Goal: Communication & Community: Answer question/provide support

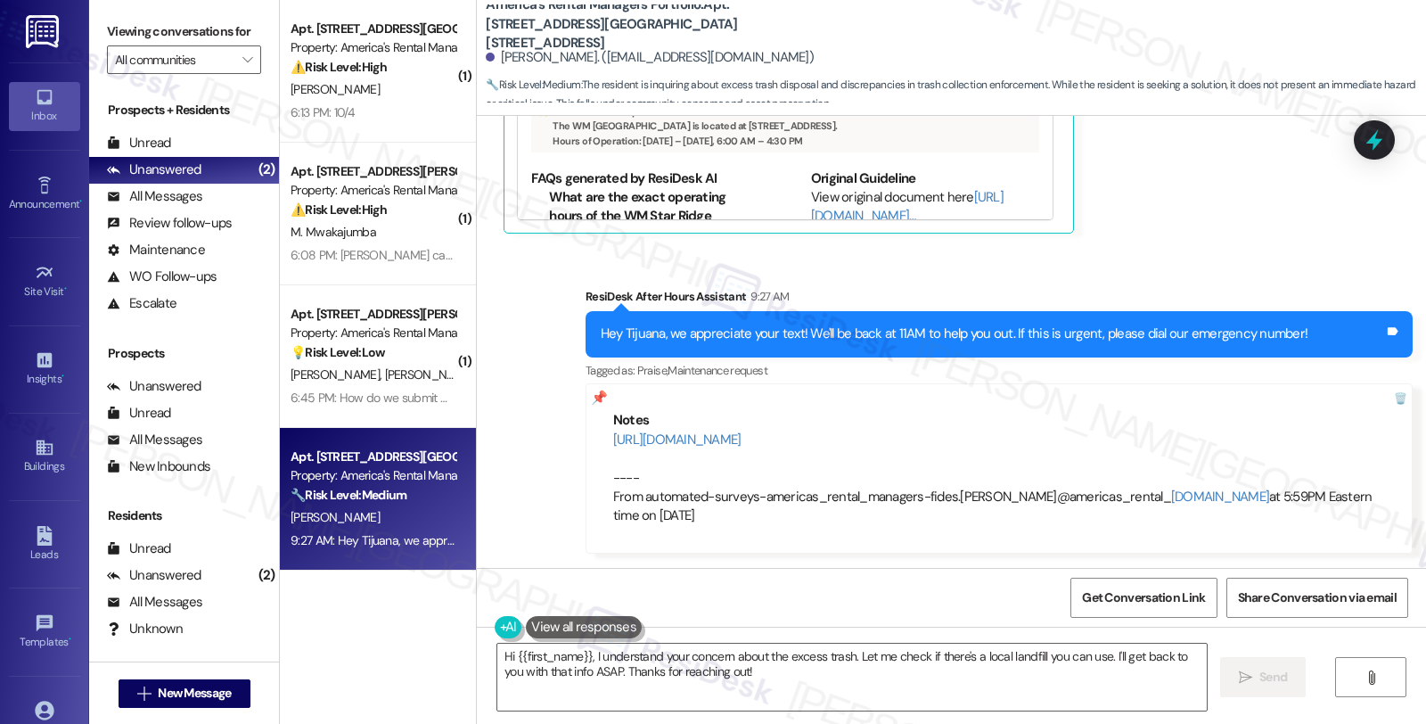
scroll to position [2942, 0]
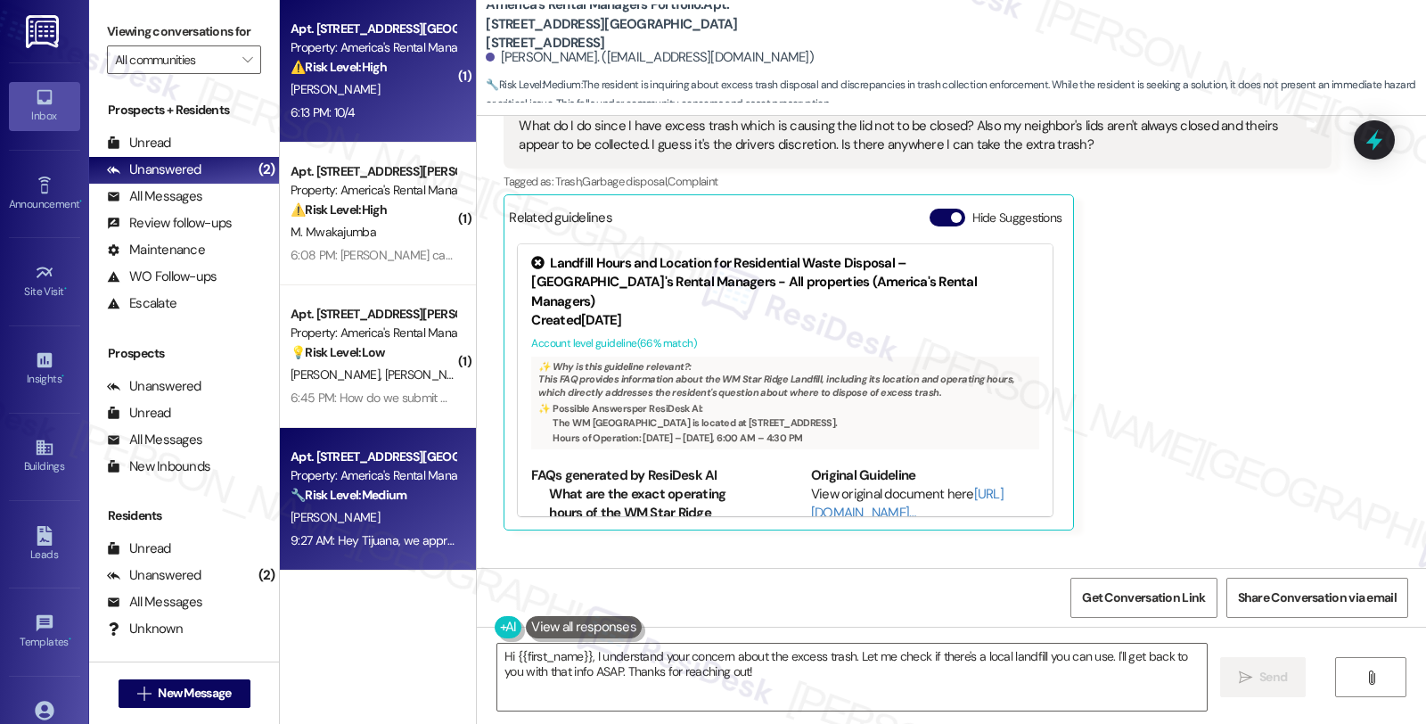
click at [351, 118] on div "6:13 PM: 10/4 6:13 PM: 10/4" at bounding box center [373, 113] width 168 height 22
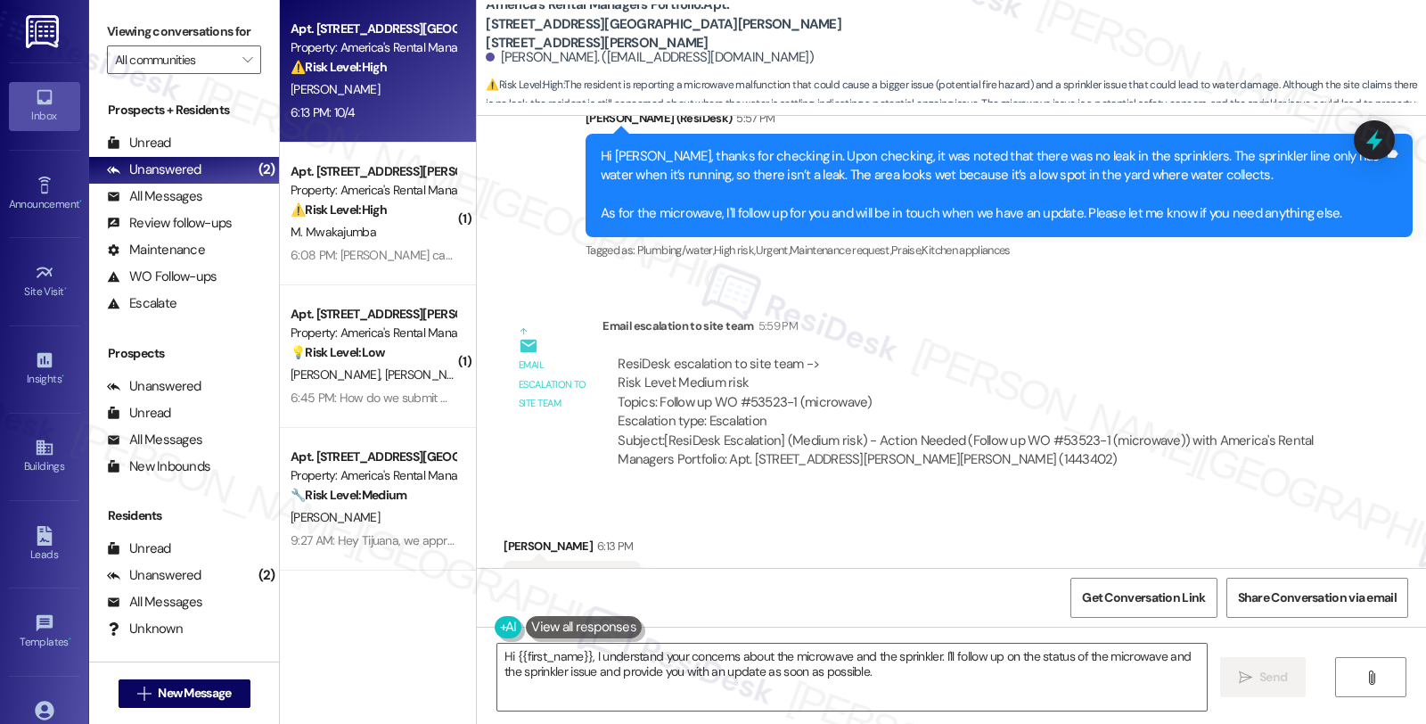
scroll to position [2012, 0]
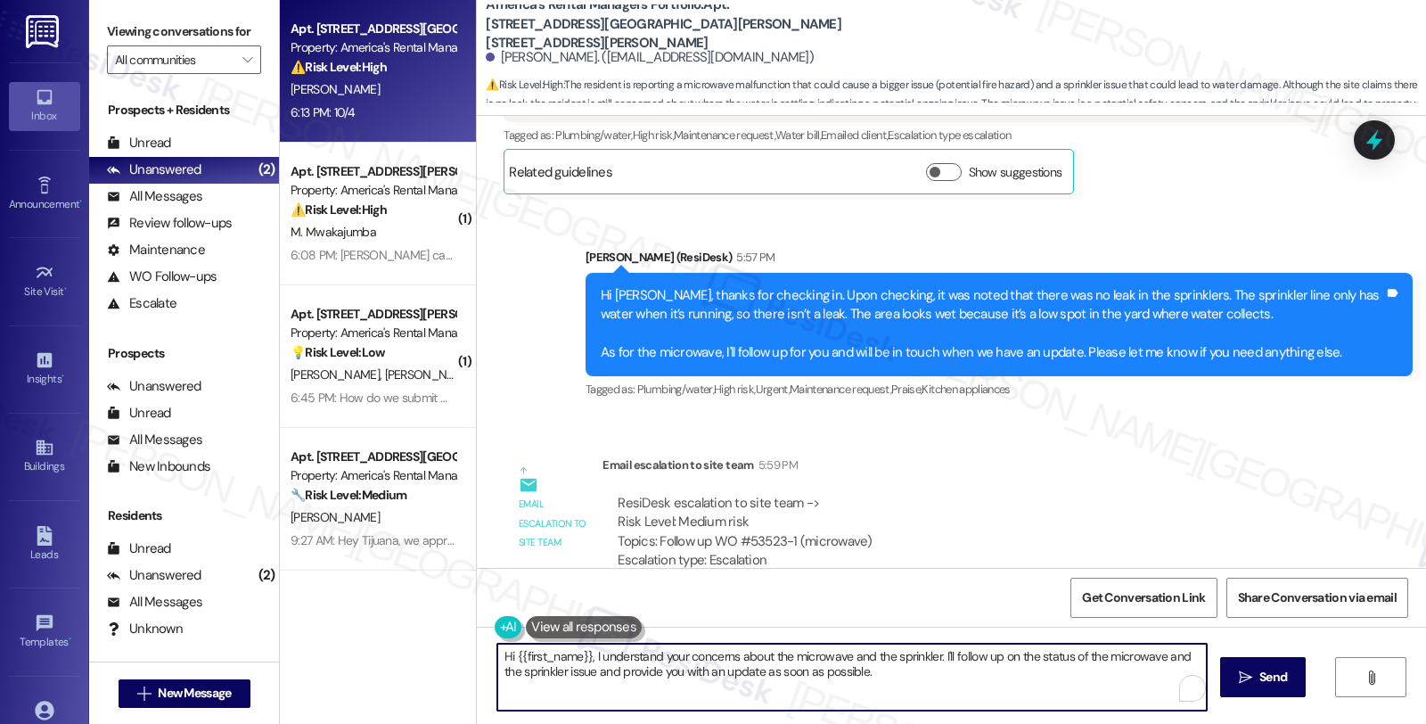
drag, startPoint x: 893, startPoint y: 682, endPoint x: 455, endPoint y: 599, distance: 446.2
click at [455, 599] on div "Apt. 11382 Tingle Tangle Road, 11382 Tingle Tangle Road Property: America's Ren…" at bounding box center [853, 362] width 1146 height 724
click at [619, 684] on textarea "Hi {{first_name}}, I understand your concerns about the microwave and the sprin…" at bounding box center [849, 676] width 709 height 67
paste textarea "Should you have other concerns, please feel free to reach out. Have a great"
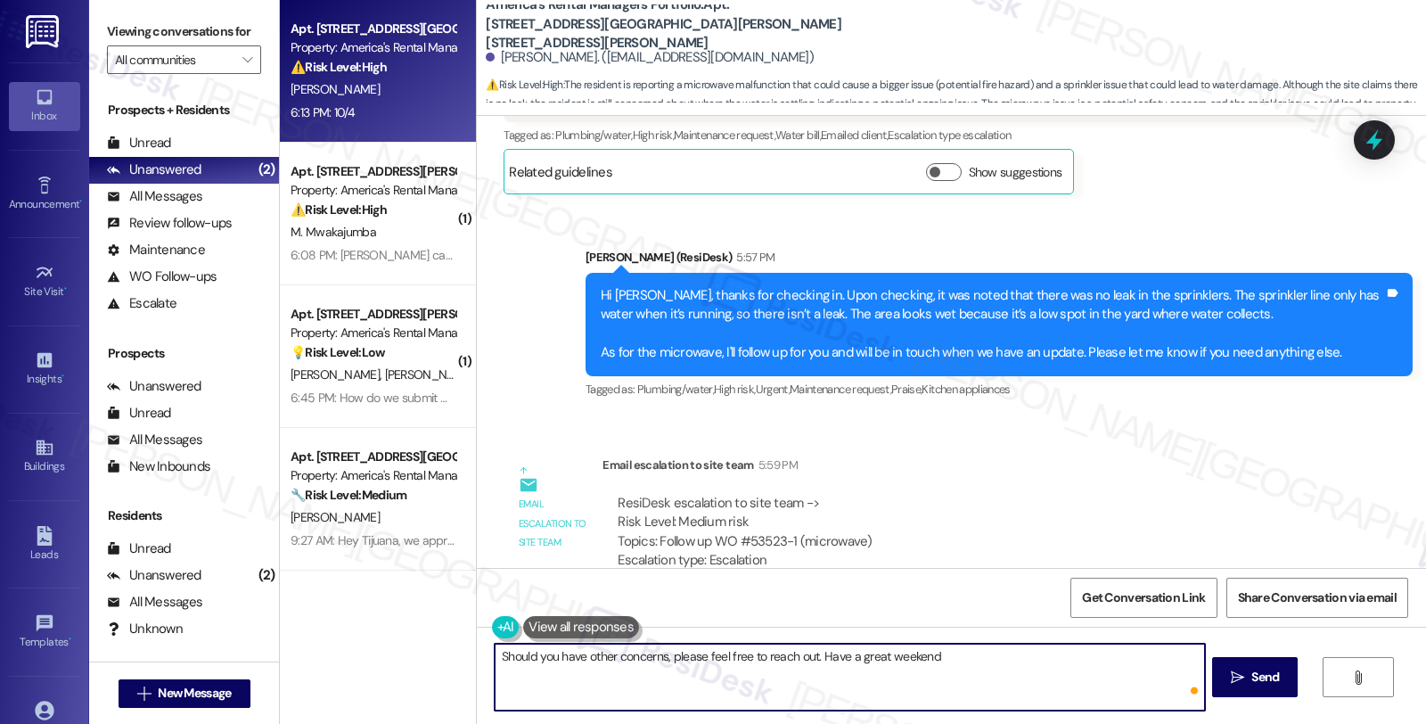
type textarea "Should you have other concerns, please feel free to reach out. Have a great wee…"
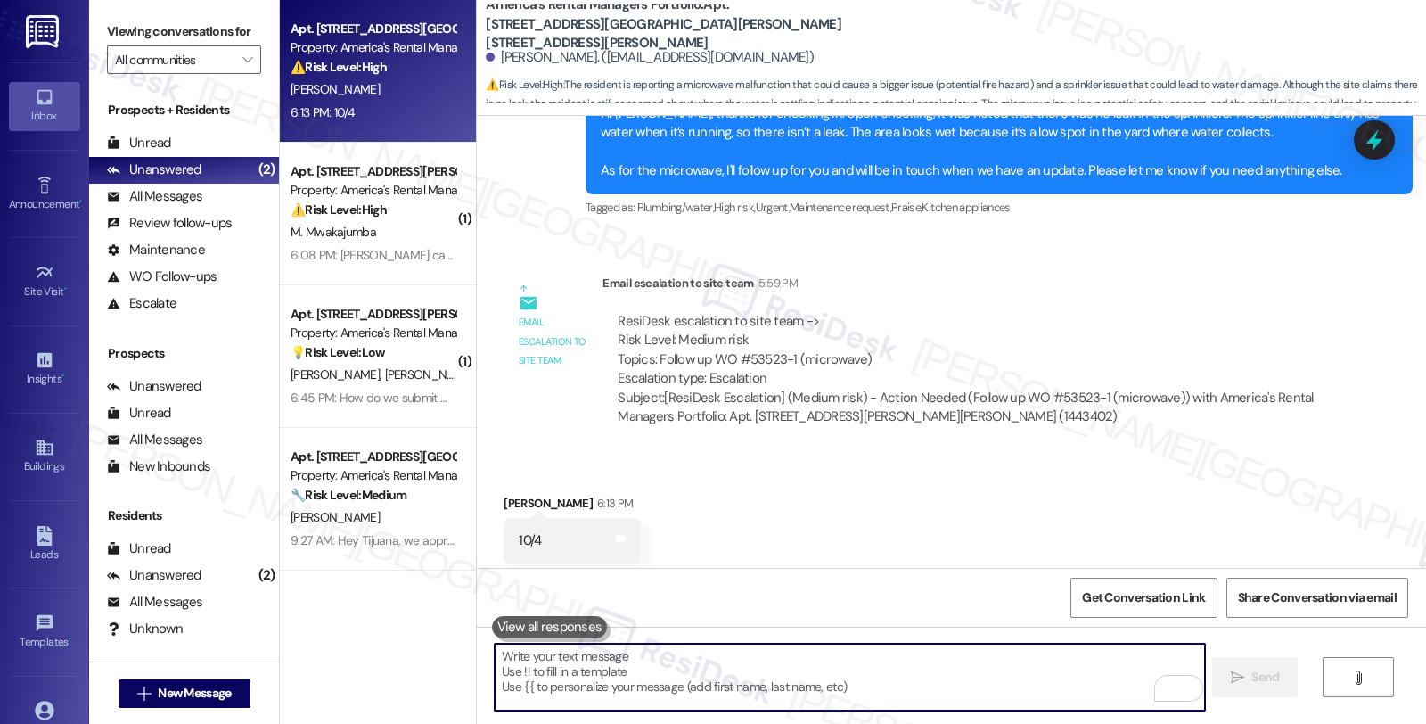
scroll to position [2211, 0]
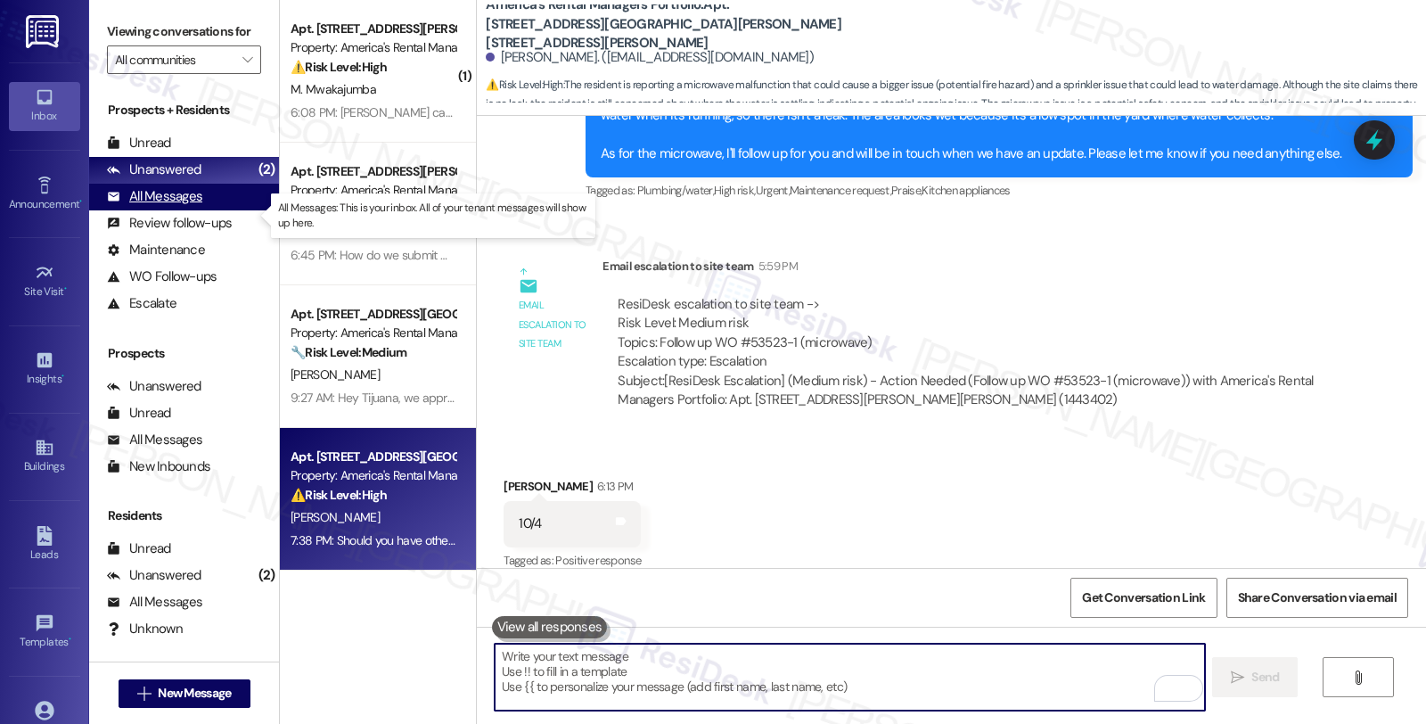
click at [178, 206] on div "All Messages" at bounding box center [154, 196] width 95 height 19
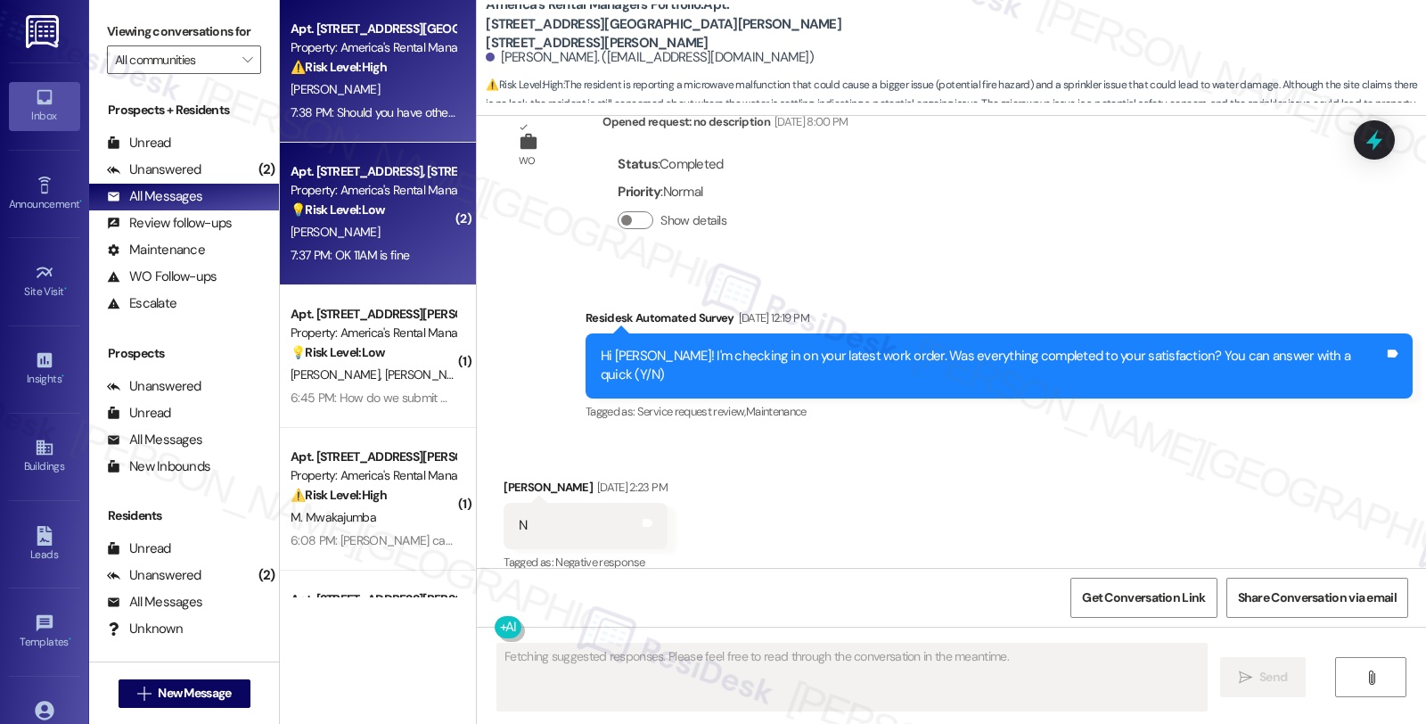
type textarea "Fetching suggested responses. Please feel free to read through the conversation…"
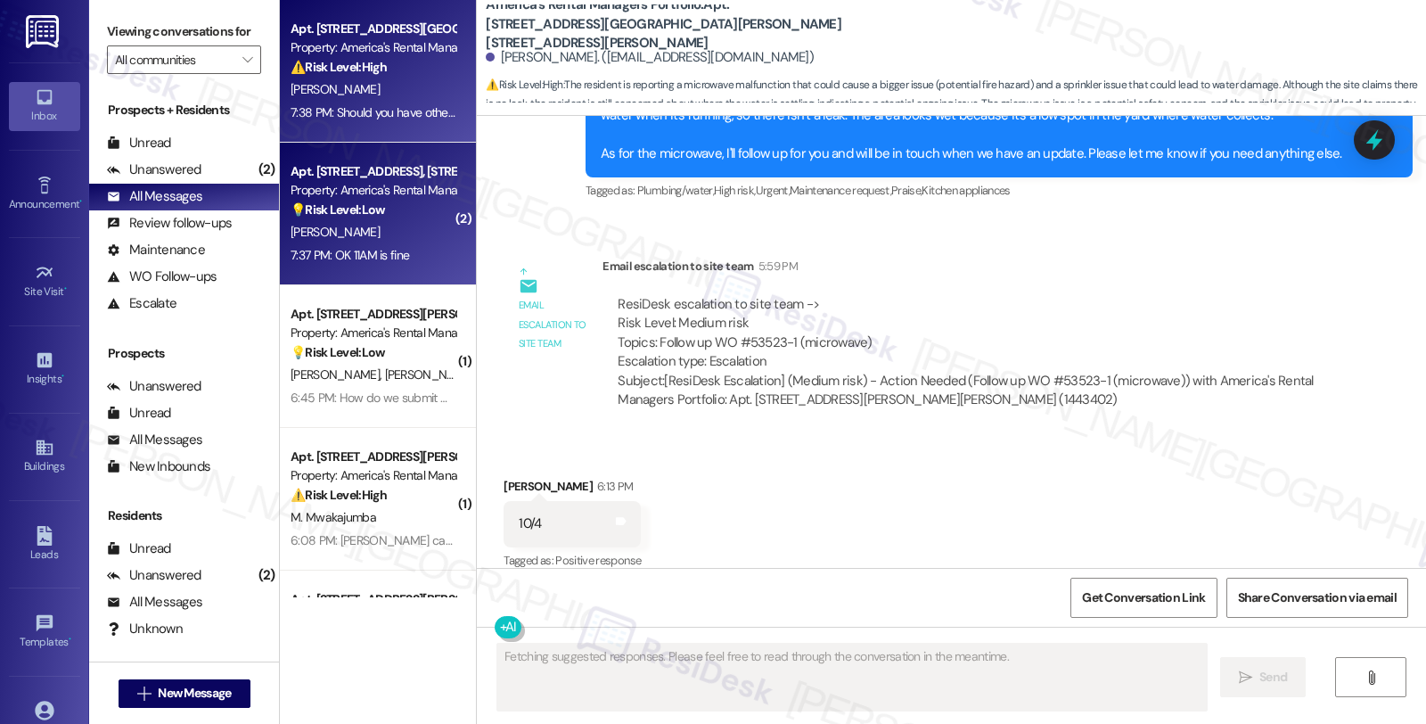
click at [392, 223] on div "[PERSON_NAME]" at bounding box center [373, 232] width 168 height 22
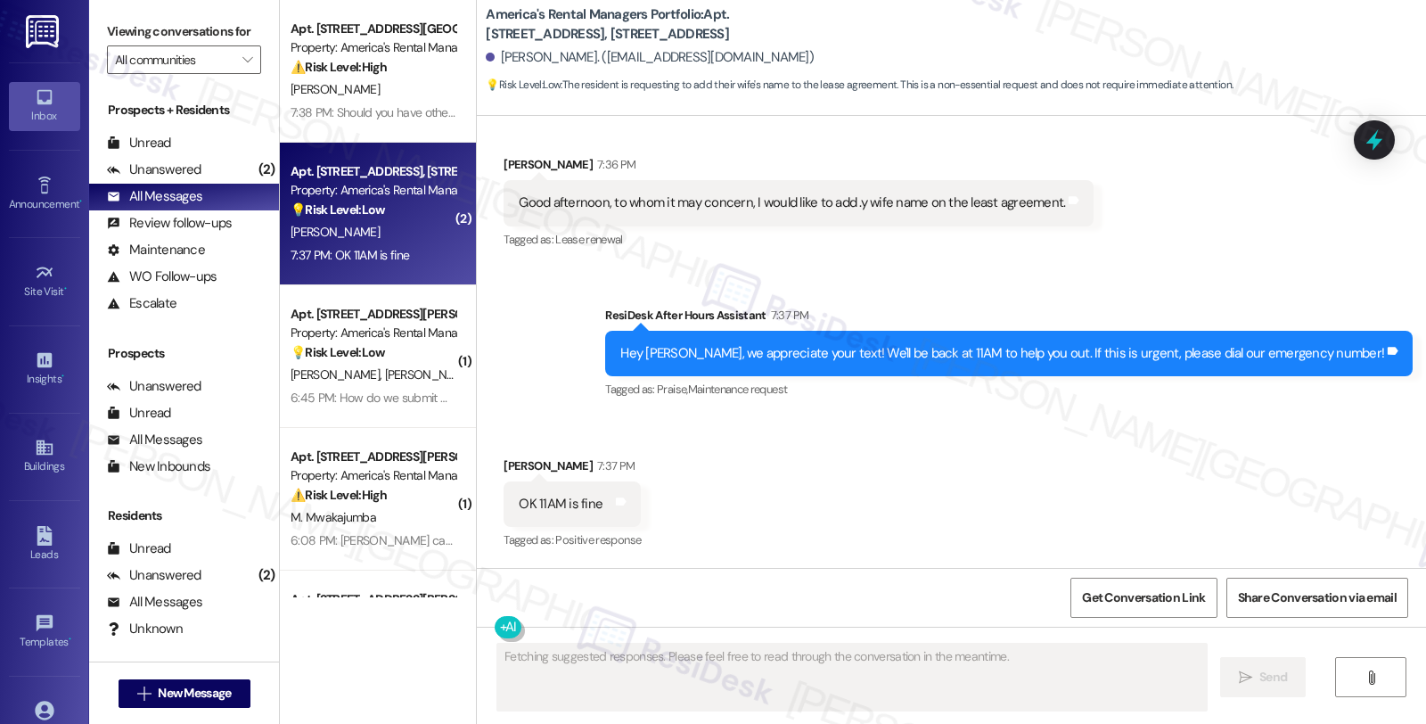
scroll to position [471, 0]
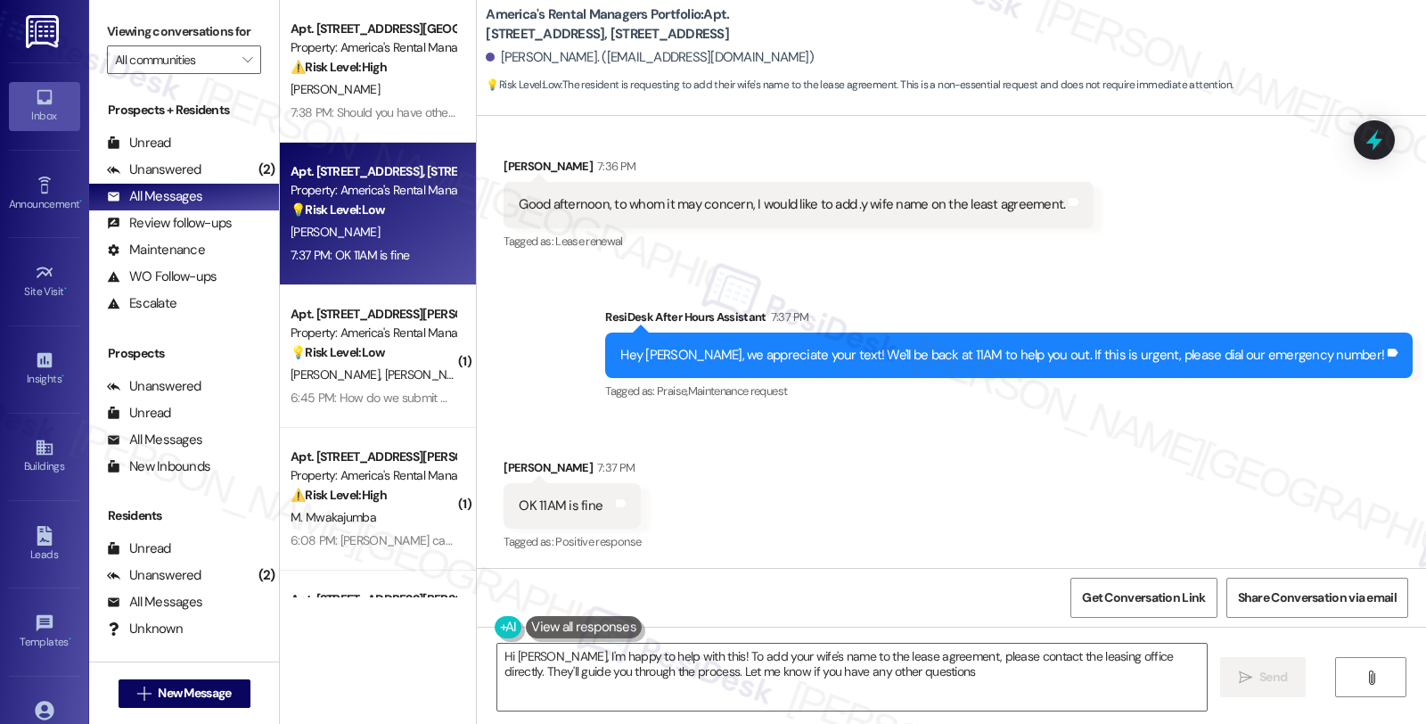
type textarea "Hi Darryl, I'm happy to help with this! To add your wife's name to the lease ag…"
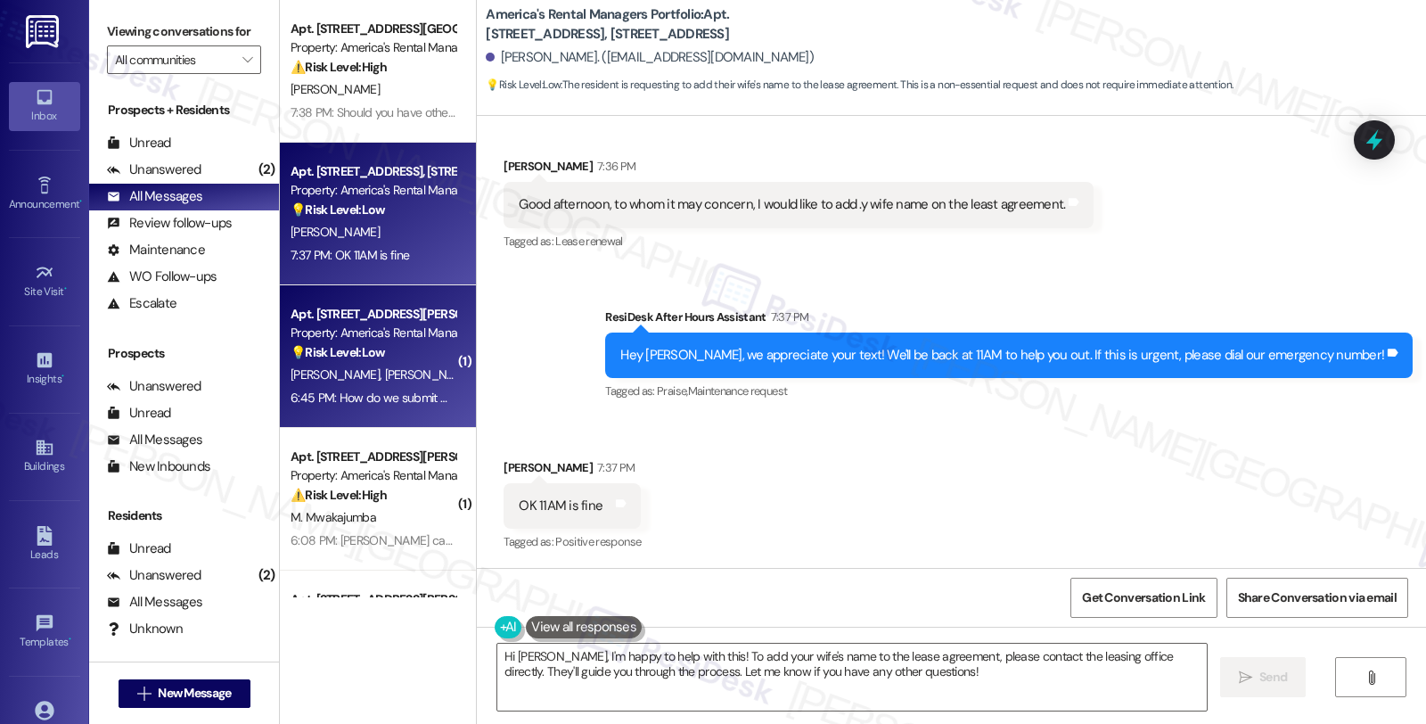
click at [421, 356] on div "💡 Risk Level: Low The resident is asking a general question about how to submit…" at bounding box center [373, 352] width 165 height 19
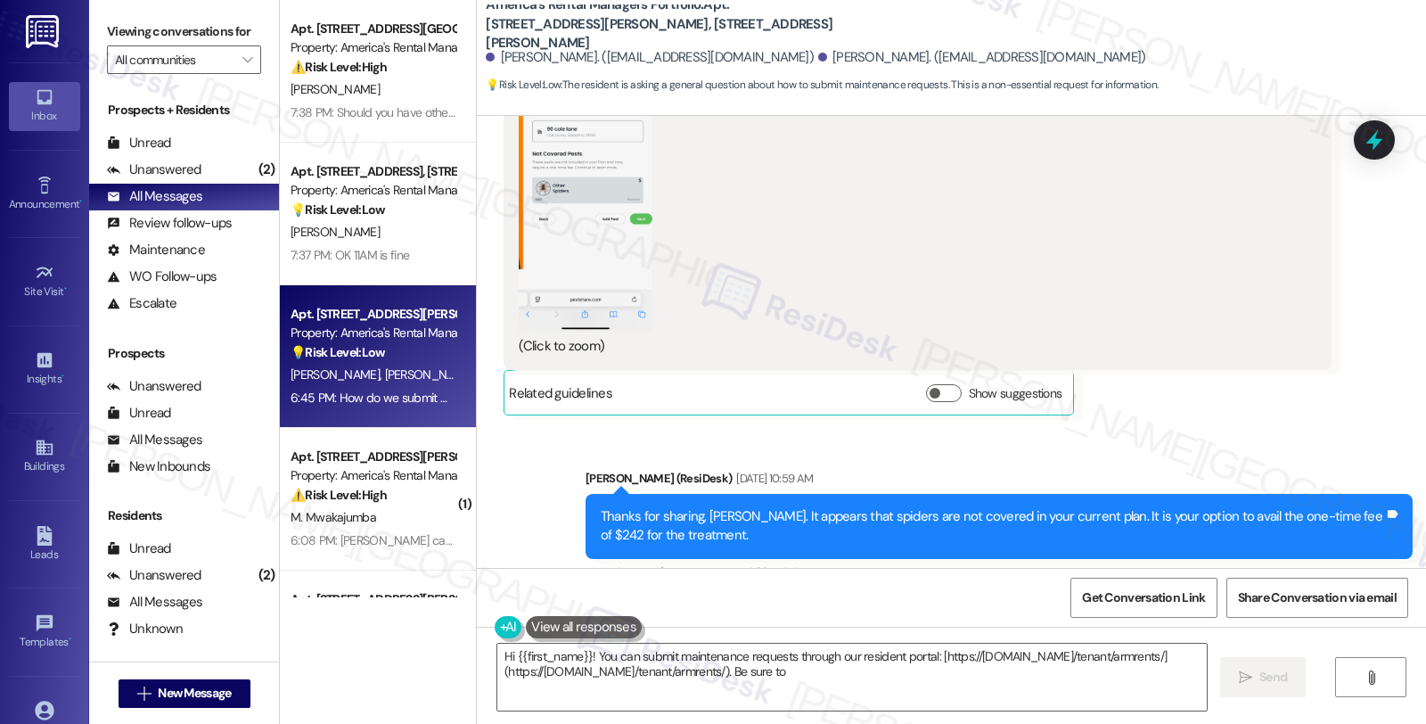
scroll to position [2633, 0]
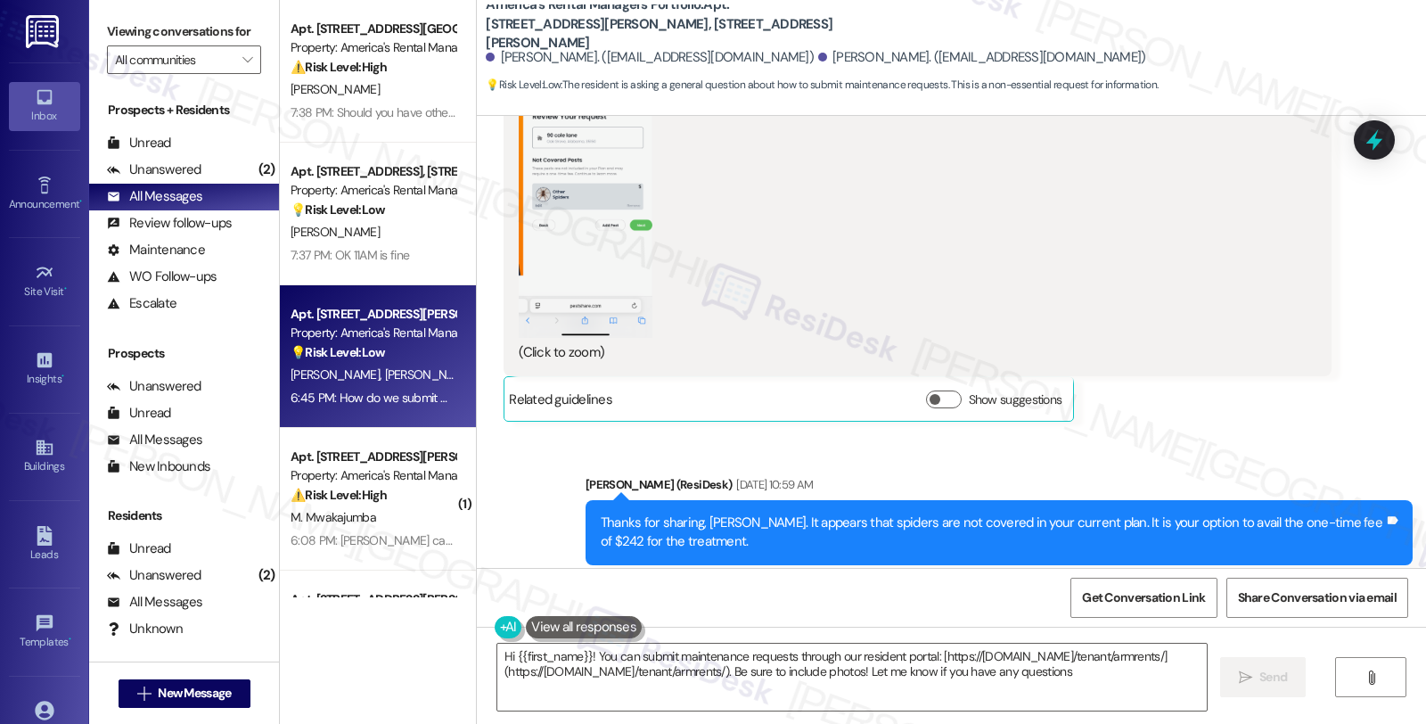
type textarea "Hi {{first_name}}! You can submit maintenance requests through our resident por…"
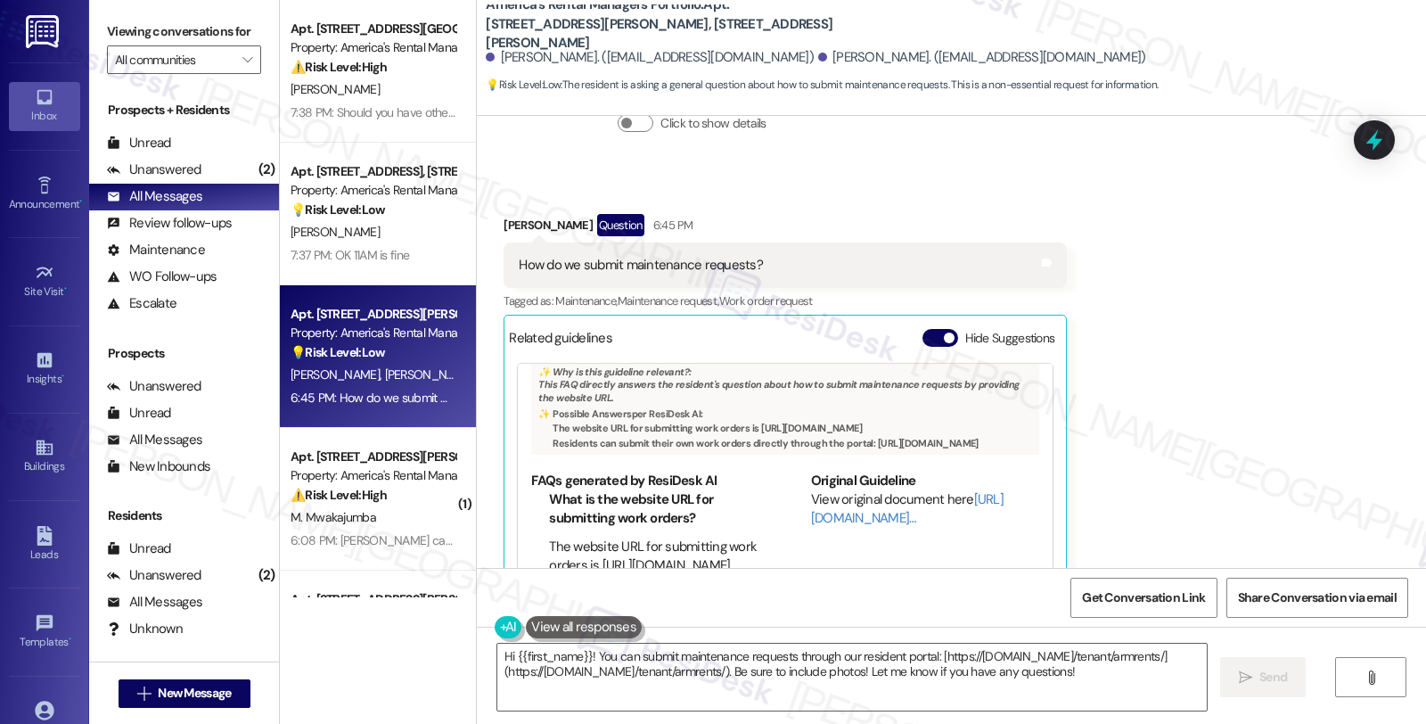
scroll to position [109, 0]
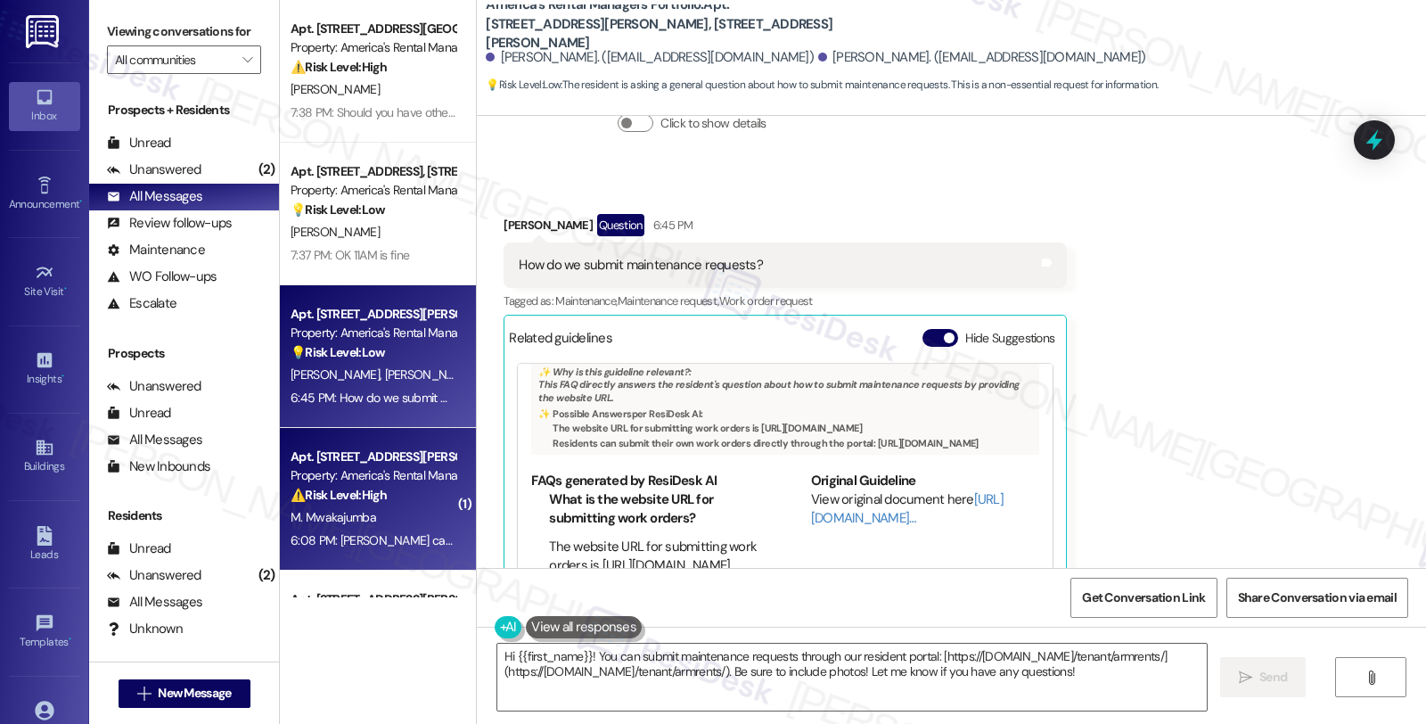
click at [439, 479] on div "Apt. 1604 King James Dr., 1604 King James Dr. Property: America's Rental Manage…" at bounding box center [378, 499] width 196 height 143
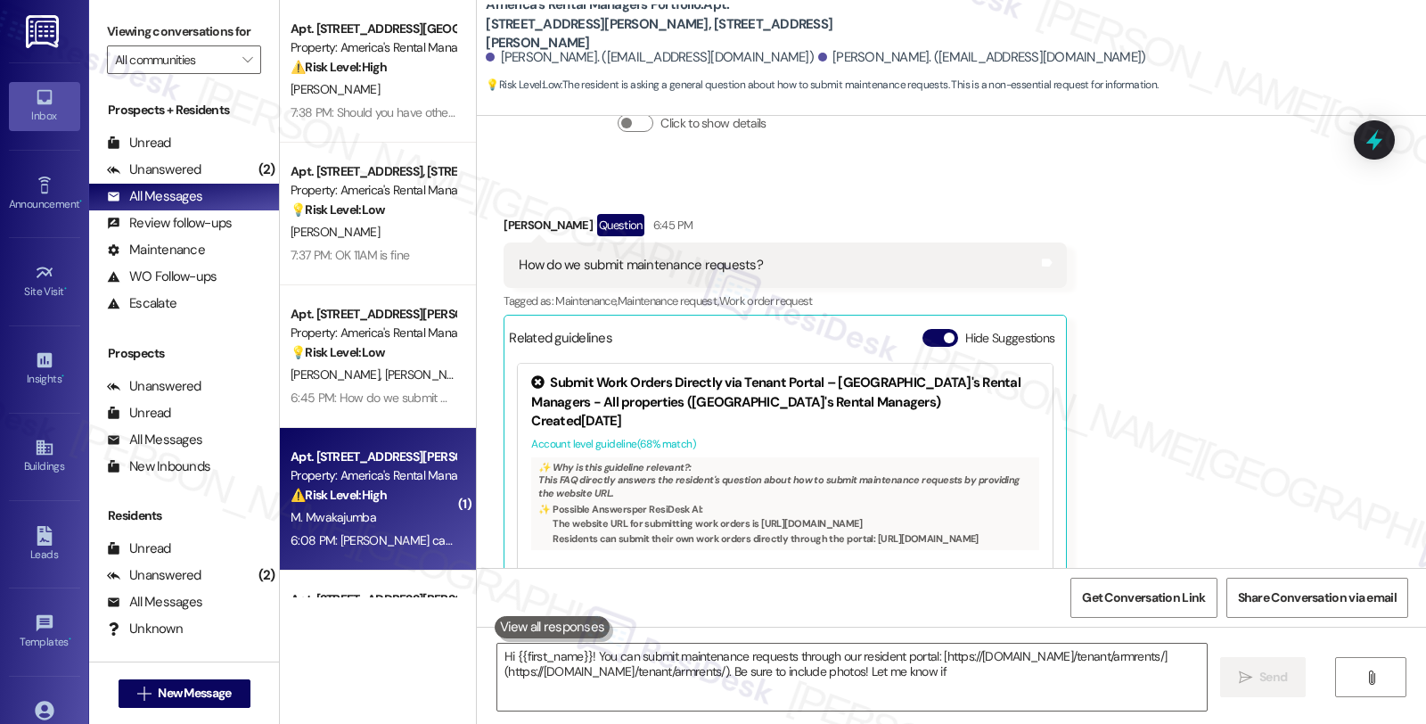
type textarea "Hi {{first_name}}! You can submit maintenance requests through our resident por…"
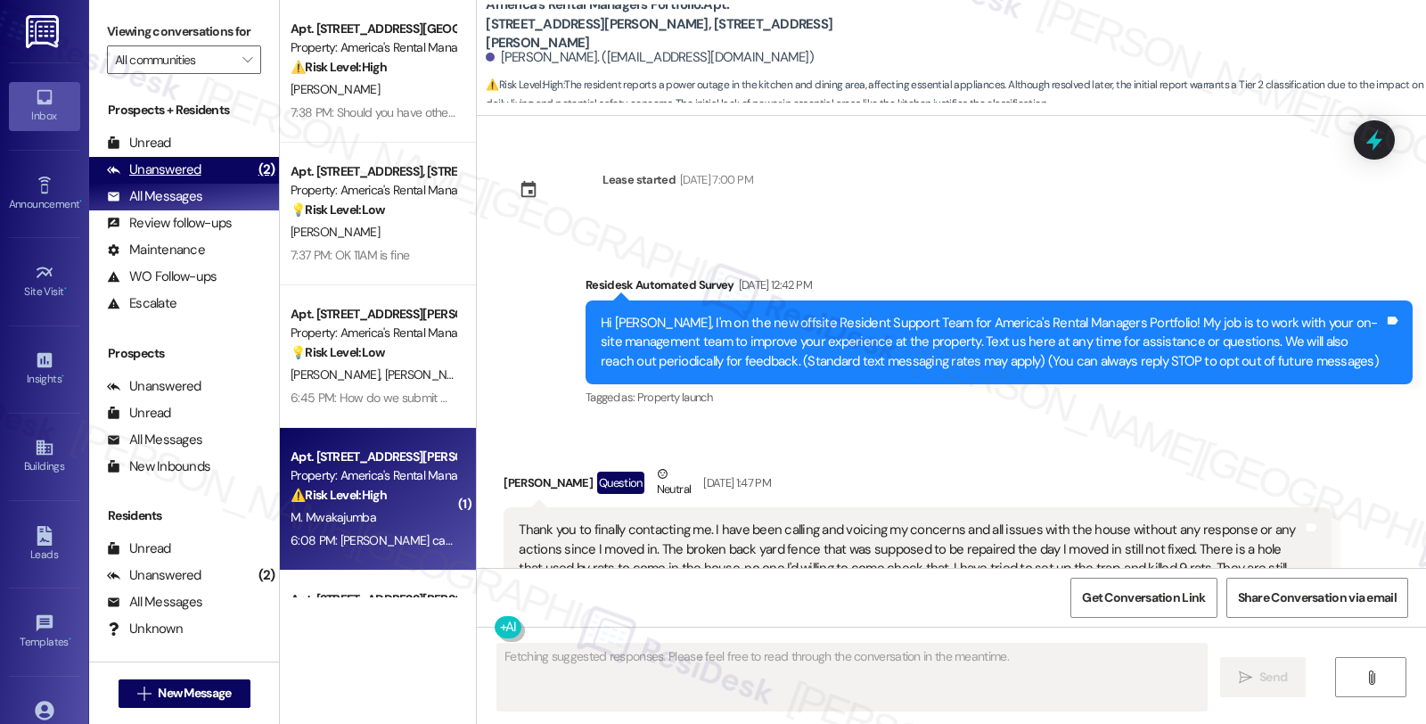
scroll to position [17523, 0]
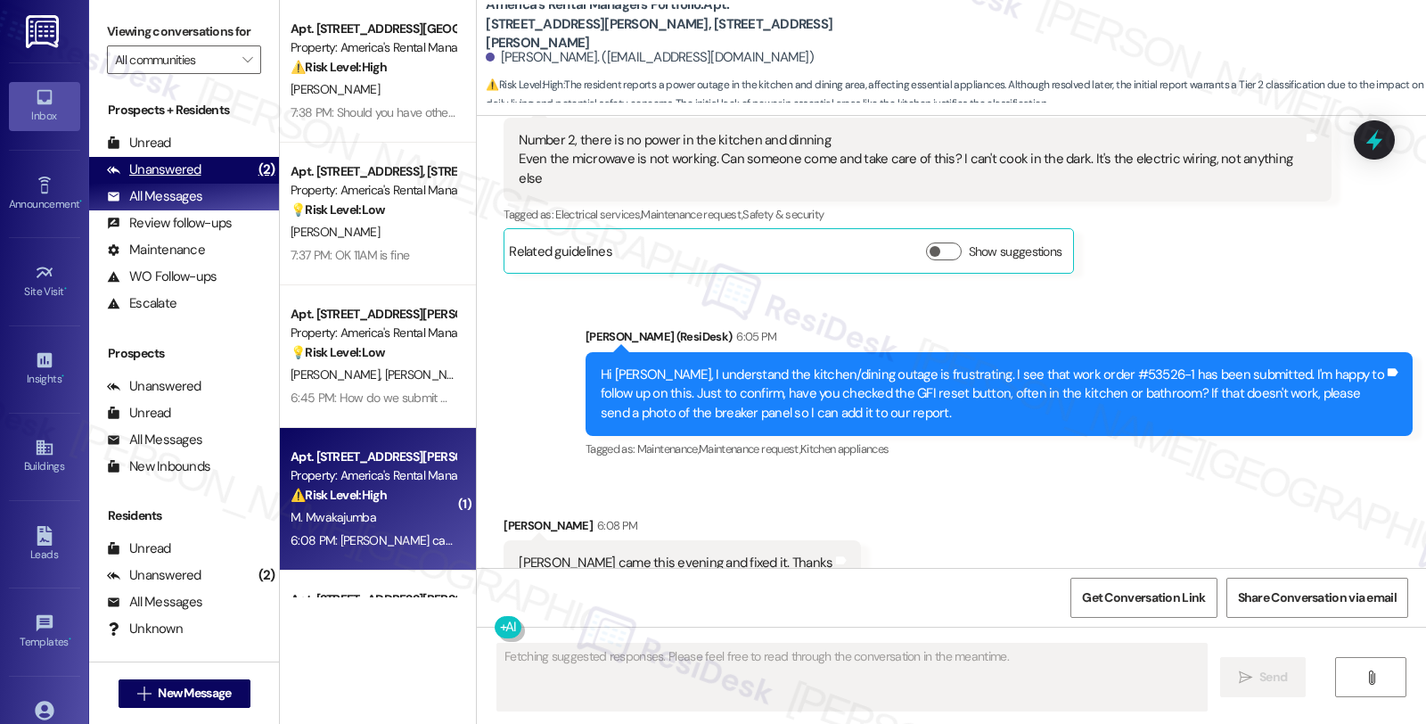
click at [220, 184] on div "Unanswered (2)" at bounding box center [184, 170] width 190 height 27
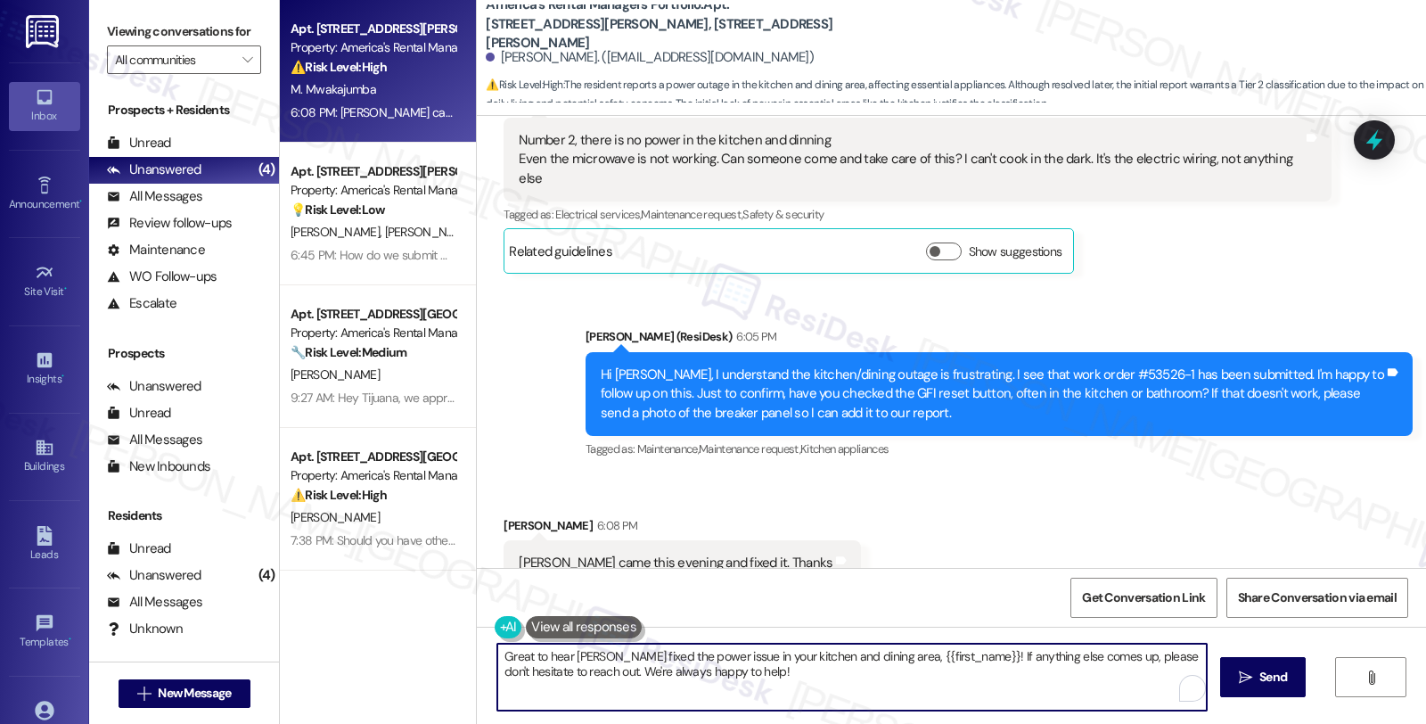
drag, startPoint x: 854, startPoint y: 655, endPoint x: 934, endPoint y: 654, distance: 80.2
click at [934, 654] on textarea "Great to hear Ben fixed the power issue in your kitchen and dining area, {{firs…" at bounding box center [851, 676] width 709 height 67
drag, startPoint x: 734, startPoint y: 675, endPoint x: 428, endPoint y: 675, distance: 306.6
click at [426, 675] on div "Apt. 1604 King James Dr., 1604 King James Dr. Property: America's Rental Manage…" at bounding box center [853, 362] width 1146 height 724
click at [583, 672] on textarea "Great to hear Ben fixed the power issue in your kitchen and dining area! If any…" at bounding box center [849, 676] width 709 height 67
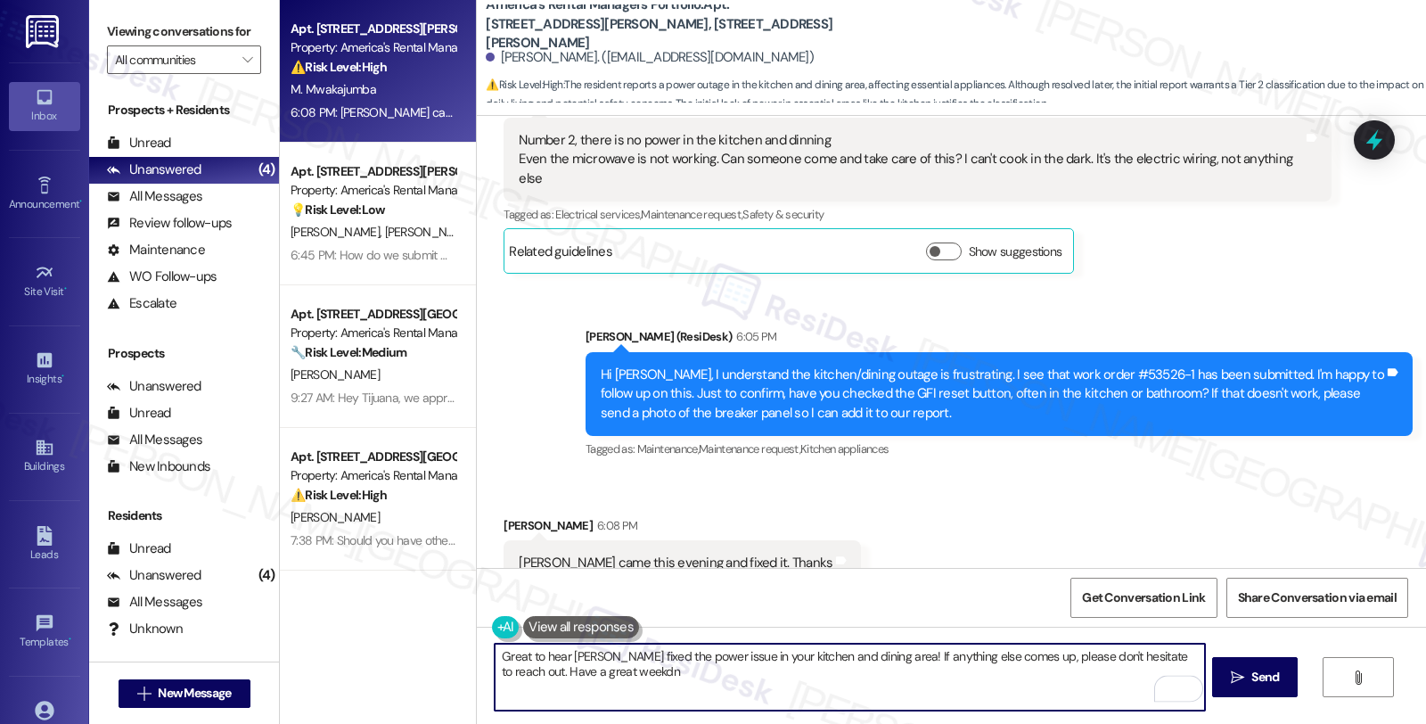
click at [583, 672] on textarea "Great to hear Ben fixed the power issue in your kitchen and dining area! If any…" at bounding box center [849, 676] width 709 height 67
type textarea "Great to hear Ben fixed the power issue in your kitchen and dining area! If any…"
click at [1234, 659] on button " Send" at bounding box center [1255, 677] width 86 height 40
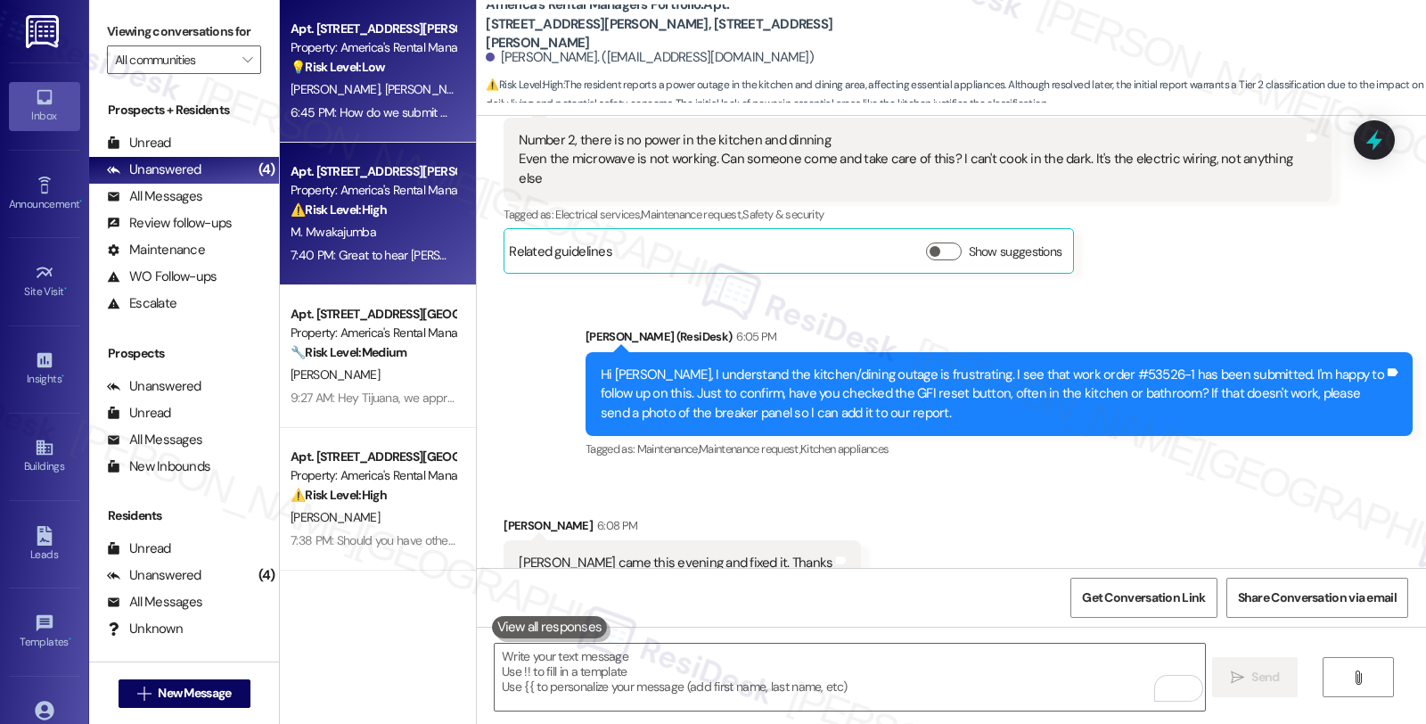
click at [412, 94] on div "O. Buchannon J. Edwards" at bounding box center [373, 89] width 168 height 22
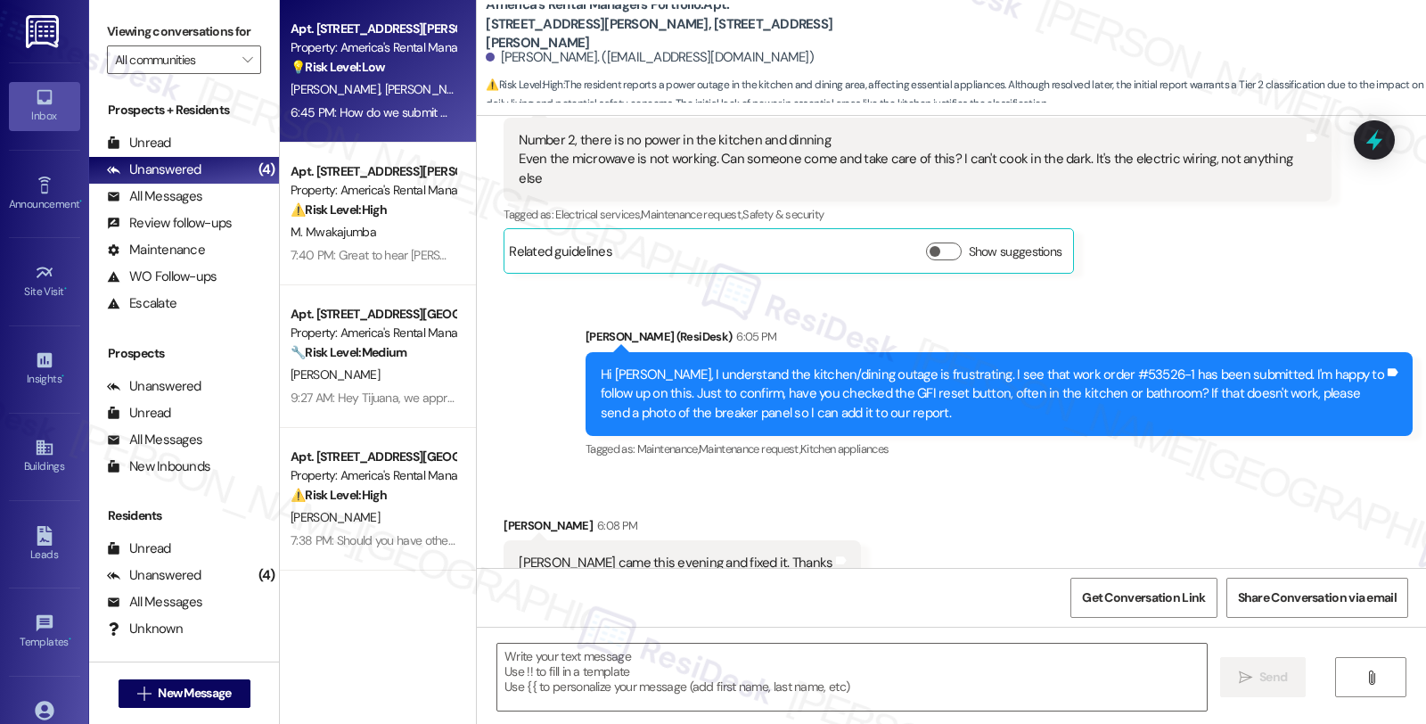
type textarea "Fetching suggested responses. Please feel free to read through the conversation…"
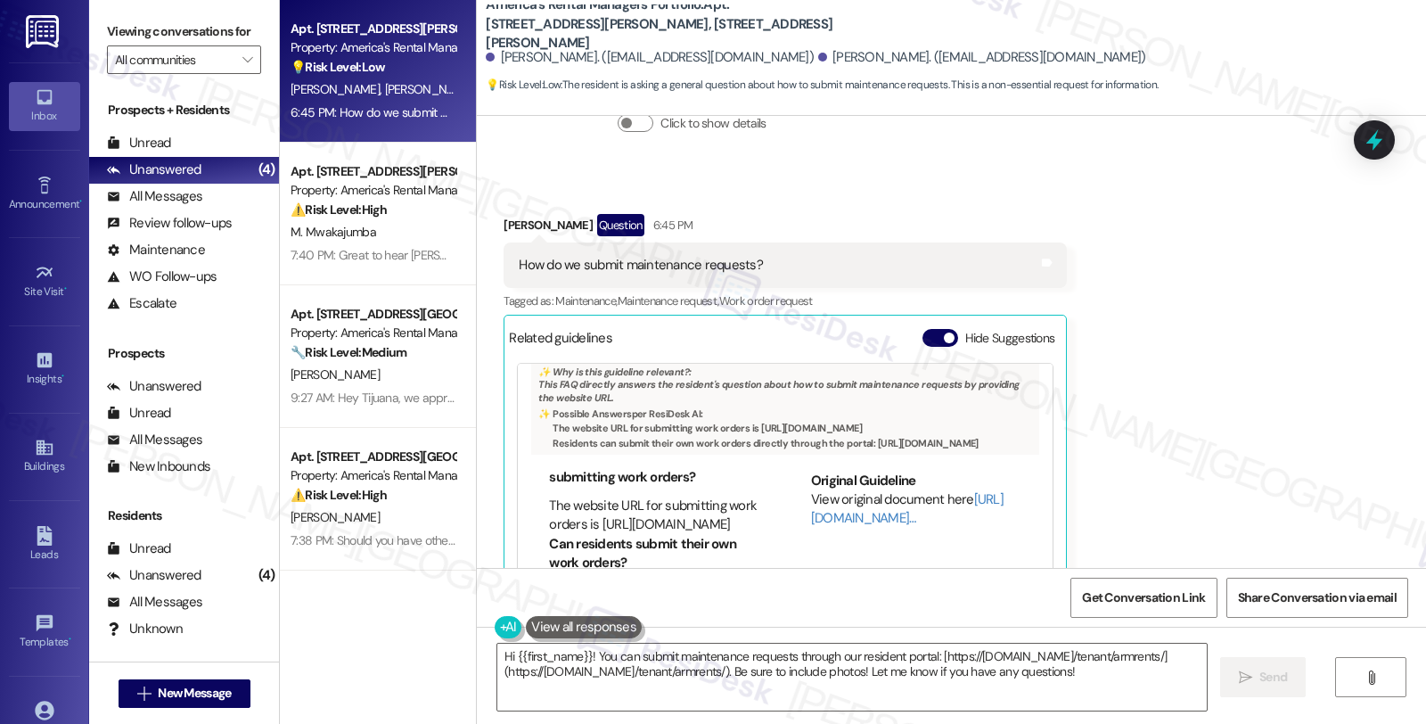
scroll to position [0, 0]
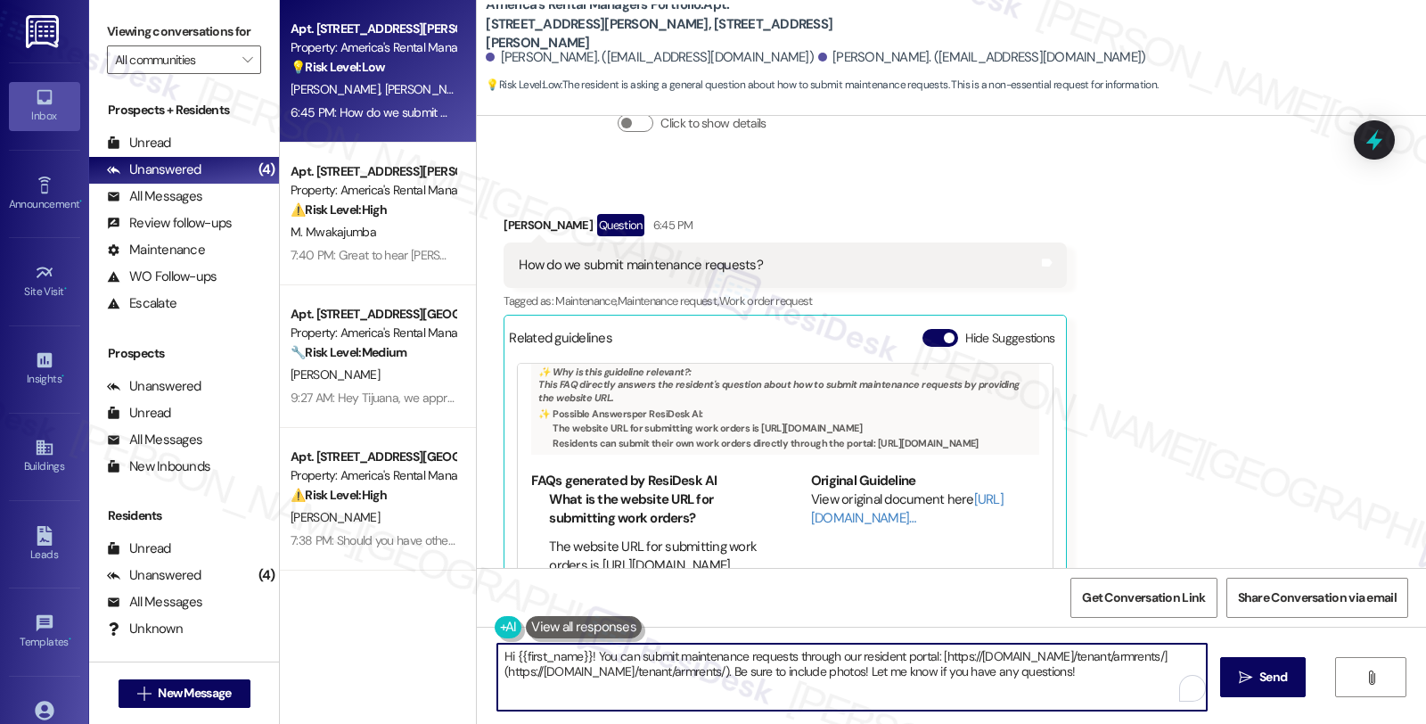
drag, startPoint x: 758, startPoint y: 669, endPoint x: 455, endPoint y: 673, distance: 303.0
click at [455, 673] on div "Apt. 90 Cole Lane, 90 Cole Lane Property: America's Rental Managers Portfolio 💡…" at bounding box center [853, 362] width 1146 height 724
drag, startPoint x: 633, startPoint y: 671, endPoint x: 871, endPoint y: 680, distance: 238.1
click at [871, 680] on textarea "Hi {{first_name}}! You can submit maintenance requests through our resident por…" at bounding box center [849, 676] width 709 height 67
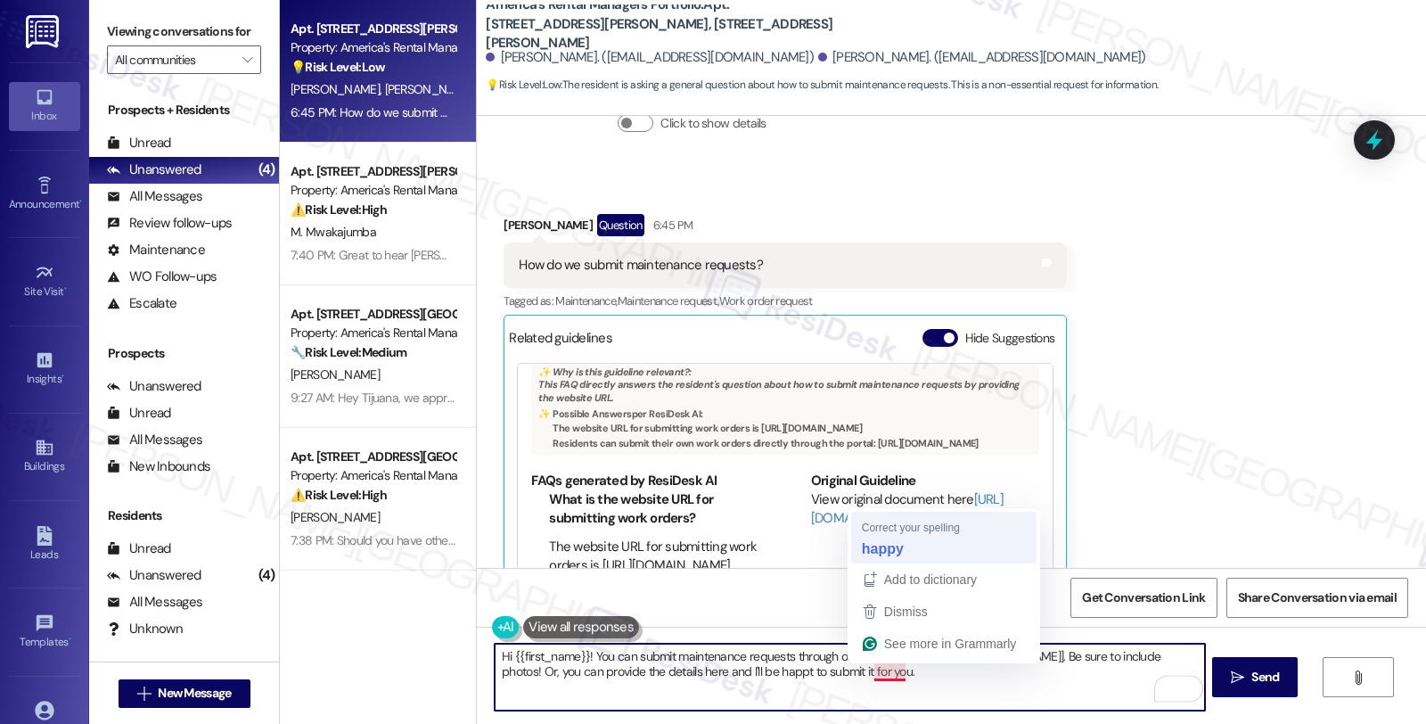
type textarea "Hi {{first_name}}! You can submit maintenance requests through our resident por…"
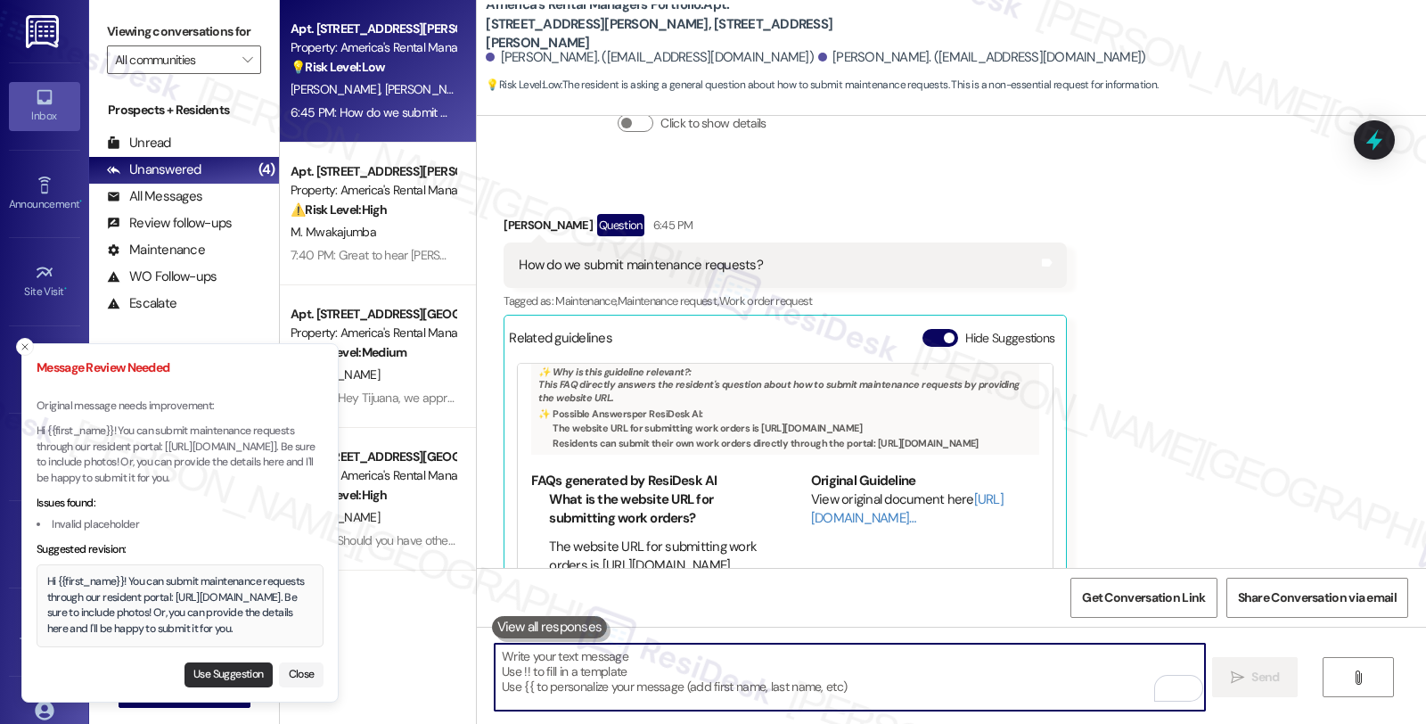
click at [233, 670] on button "Use Suggestion" at bounding box center [228, 674] width 88 height 25
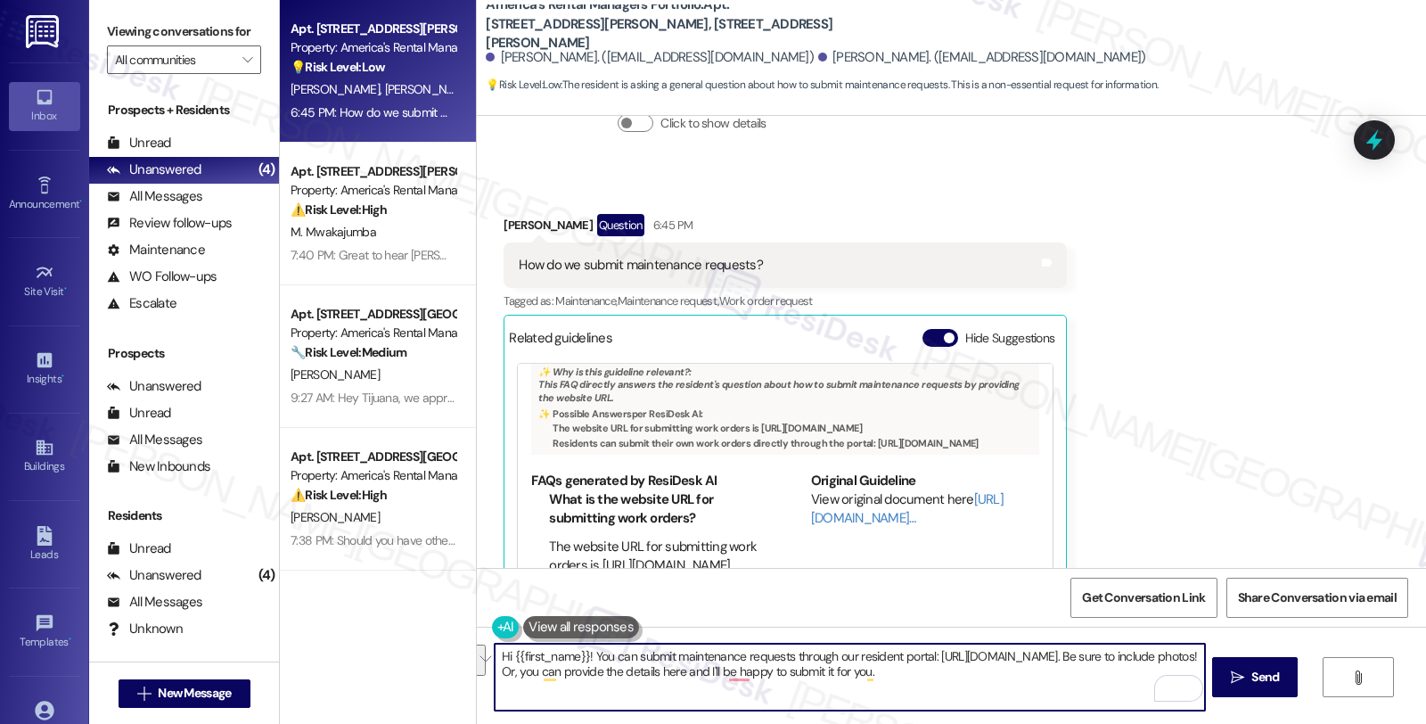
drag, startPoint x: 974, startPoint y: 681, endPoint x: 340, endPoint y: 602, distance: 639.5
click at [340, 602] on div "Apt. 90 Cole Lane, 90 Cole Lane Property: America's Rental Managers Portfolio 💡…" at bounding box center [853, 362] width 1146 height 724
click at [975, 667] on textarea "Hi {{first_name}}! You can submit maintenance requests through our resident por…" at bounding box center [849, 676] width 709 height 67
drag, startPoint x: 930, startPoint y: 652, endPoint x: 1088, endPoint y: 657, distance: 158.7
click at [1088, 657] on textarea "Hi {{first_name}}! You can submit maintenance requests through our resident por…" at bounding box center [849, 676] width 709 height 67
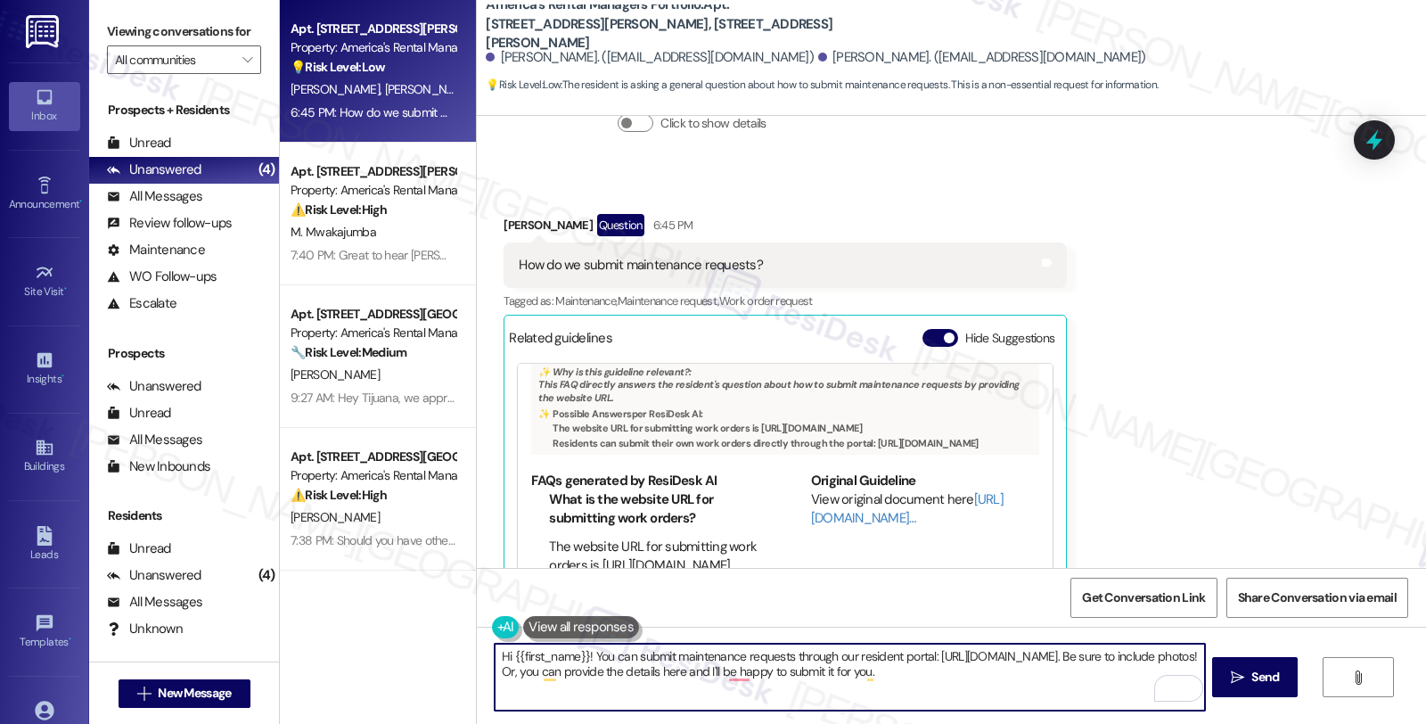
click at [952, 673] on textarea "Hi {{first_name}}! You can submit maintenance requests through our resident por…" at bounding box center [849, 676] width 709 height 67
click at [506, 214] on div "Olivia Buchannon Question 6:45 PM" at bounding box center [785, 228] width 563 height 29
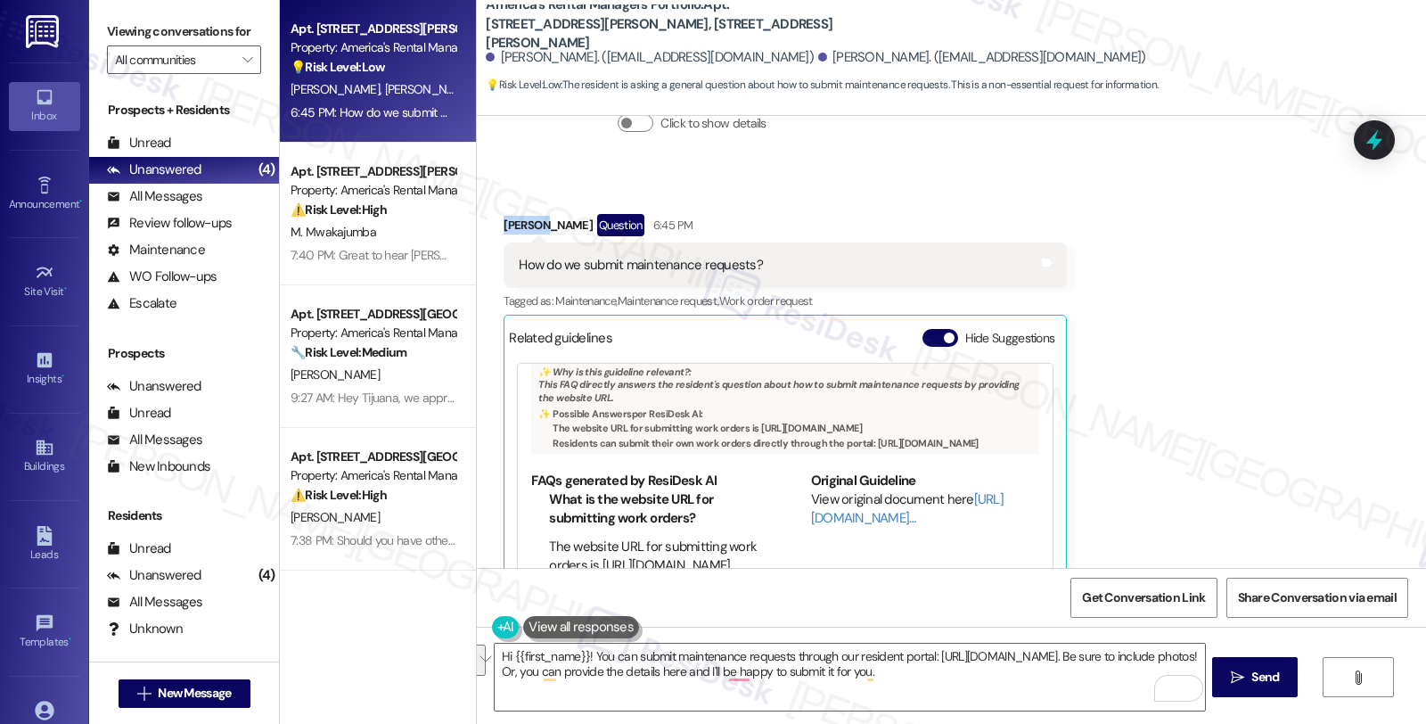
click at [506, 214] on div "Olivia Buchannon Question 6:45 PM" at bounding box center [785, 228] width 563 height 29
copy div "Olivia"
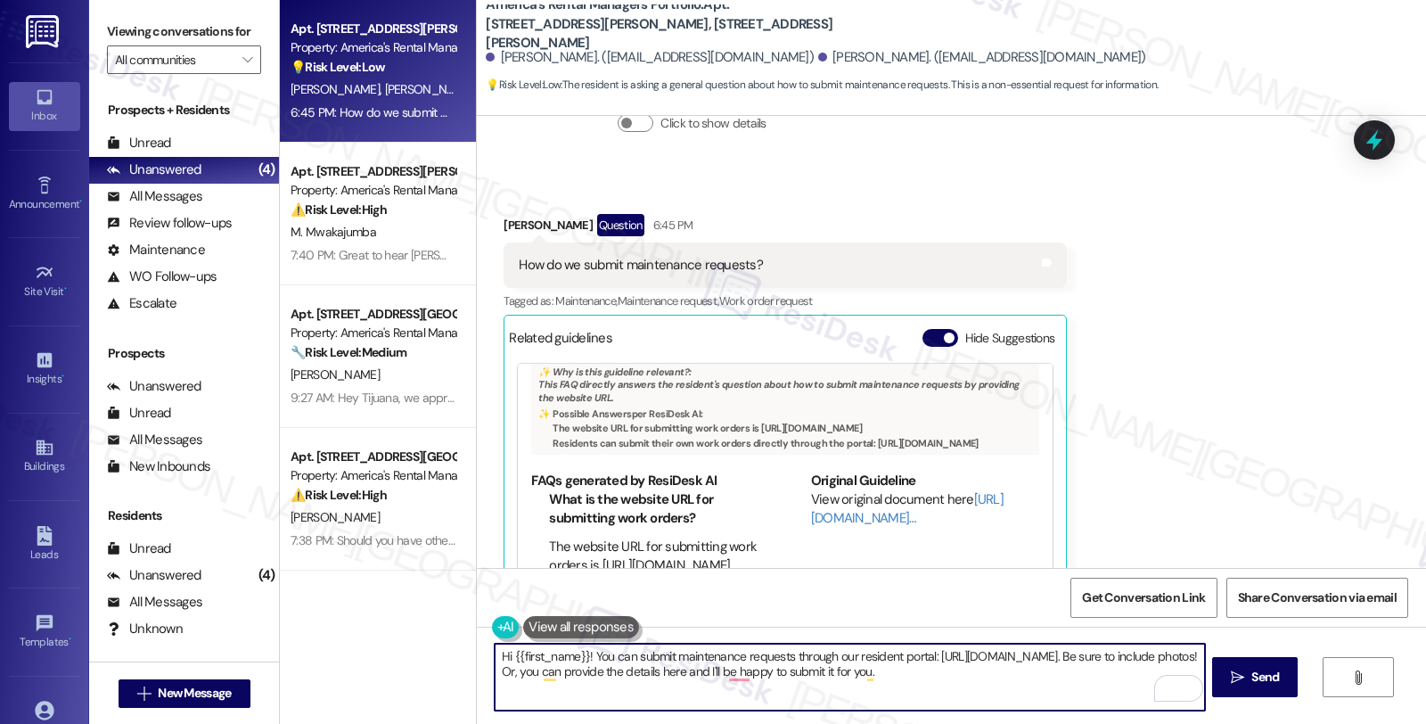
drag, startPoint x: 499, startPoint y: 651, endPoint x: 574, endPoint y: 654, distance: 74.9
click at [574, 654] on textarea "Hi {{first_name}}! You can submit maintenance requests through our resident por…" at bounding box center [849, 676] width 709 height 67
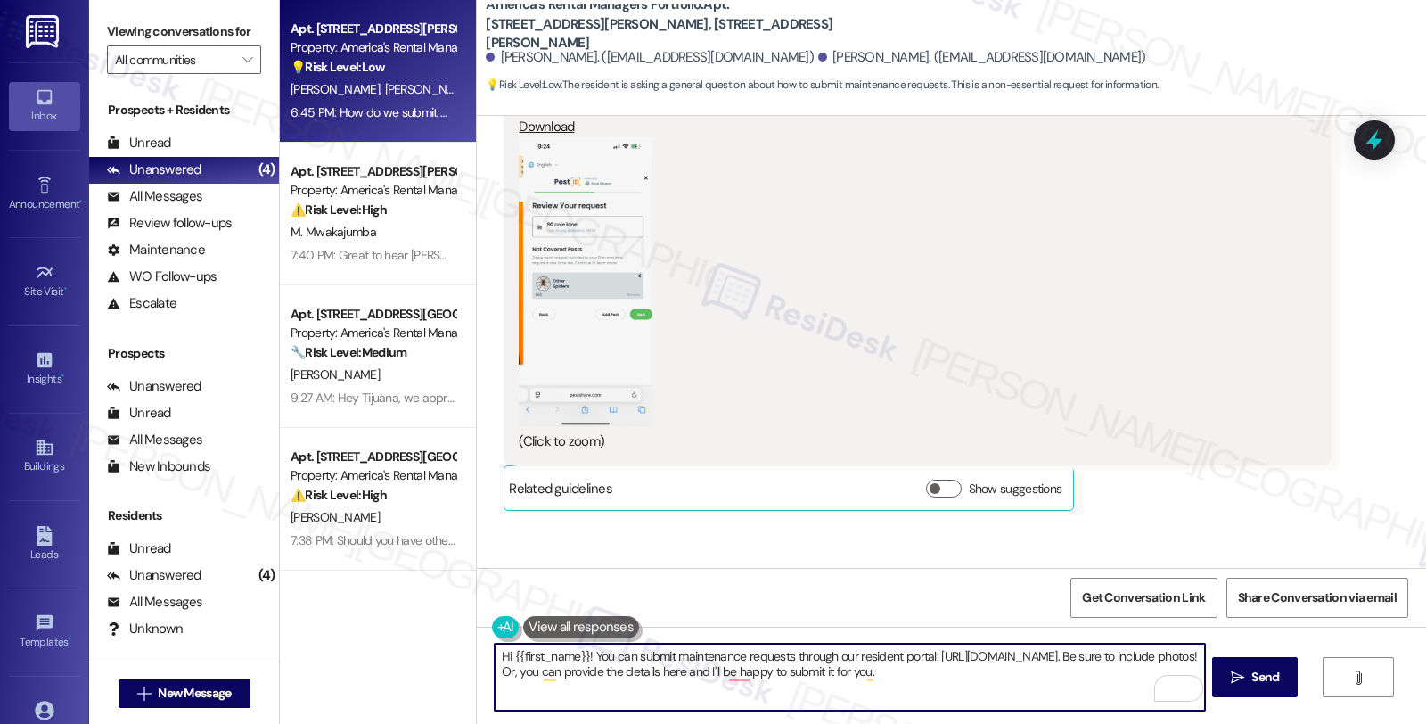
scroll to position [2534, 0]
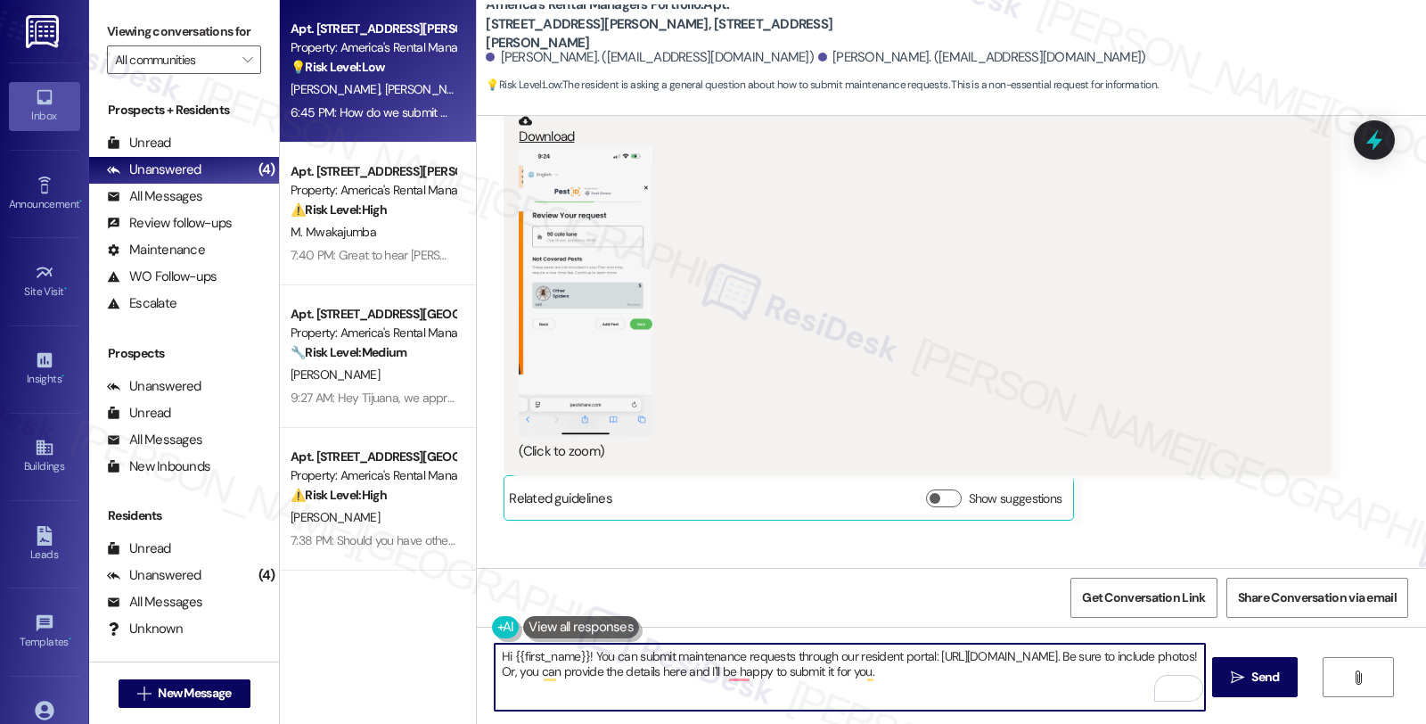
click at [515, 659] on textarea "Hi {{first_name}}! You can submit maintenance requests through our resident por…" at bounding box center [849, 676] width 709 height 67
drag, startPoint x: 504, startPoint y: 655, endPoint x: 529, endPoint y: 651, distance: 25.2
click at [529, 651] on textarea "Hi {{first_name}}! You can submit maintenance requests through our resident por…" at bounding box center [849, 676] width 709 height 67
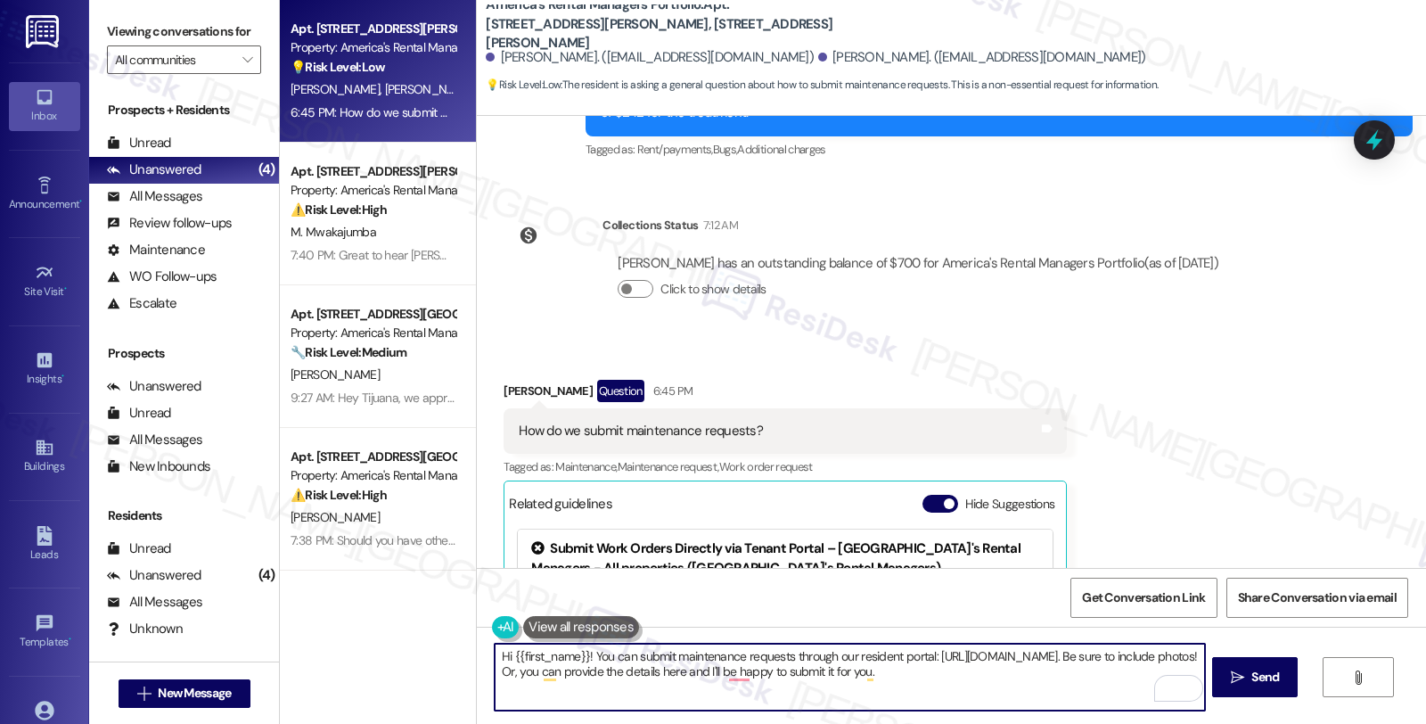
scroll to position [3227, 0]
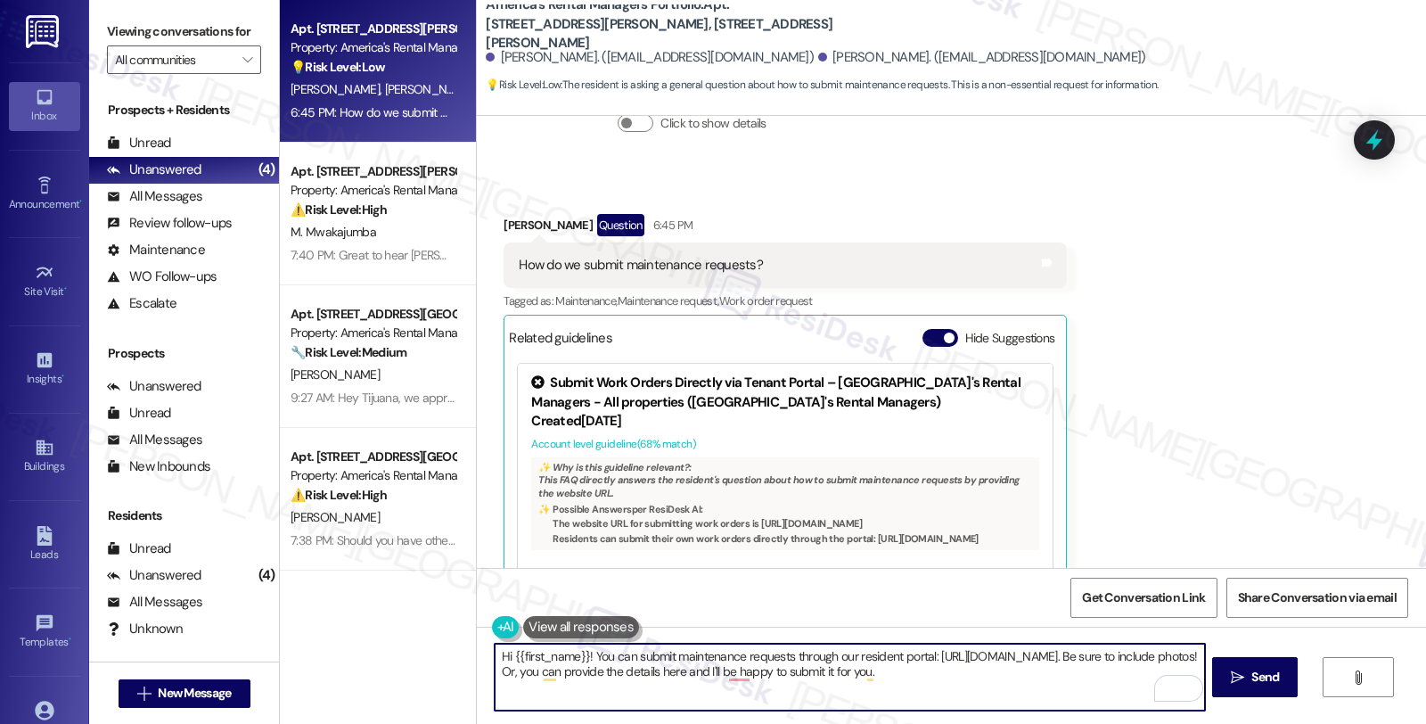
click at [578, 653] on textarea "Hi {{first_name}}! You can submit maintenance requests through our resident por…" at bounding box center [849, 676] width 709 height 67
paste textarea "Olivia"
click at [500, 654] on textarea "Hi {Olivia, thanks for reahcong out! You can submit maintenance requests throug…" at bounding box center [849, 676] width 709 height 67
click at [805, 695] on textarea "Hi Olivia, thanks for reaching out! You can submit maintenance requests through…" at bounding box center [849, 676] width 709 height 67
type textarea "Hi Olivia, thanks for reaching out! You can submit maintenance requests through…"
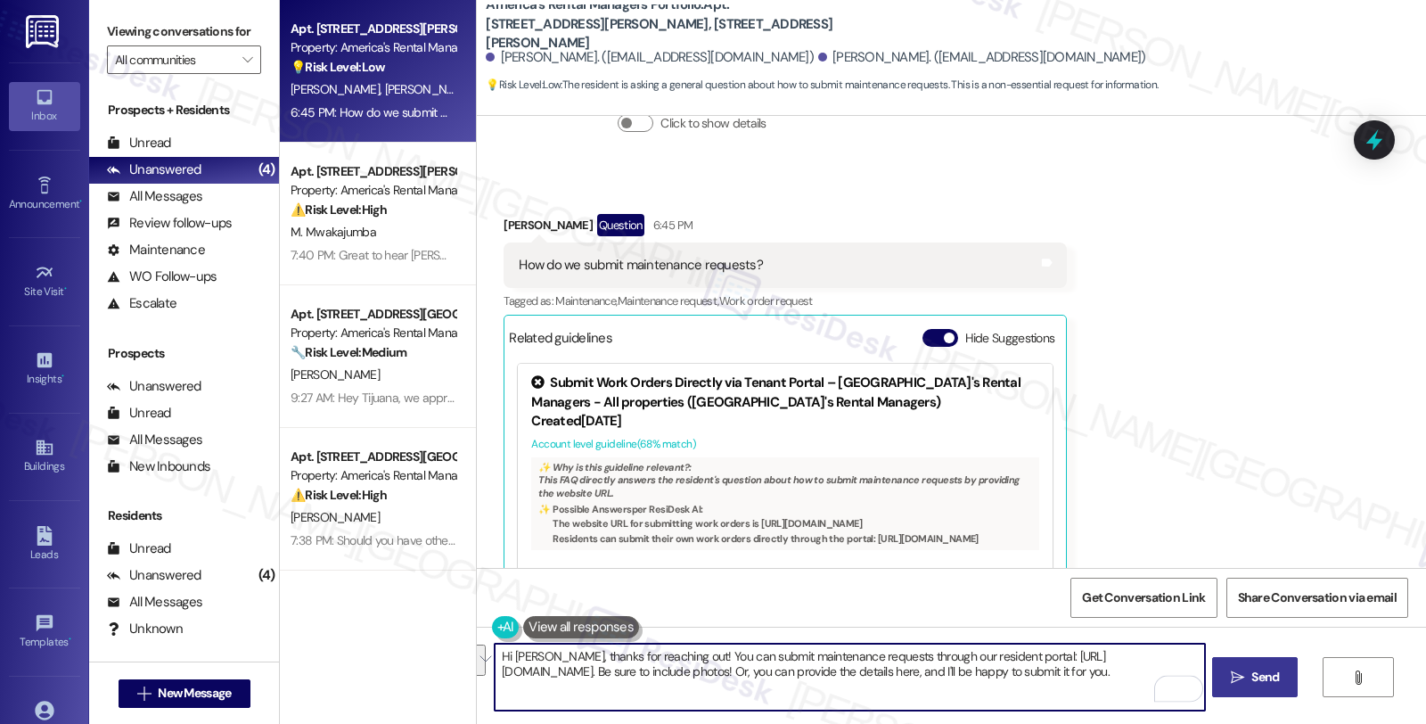
click at [1272, 683] on span "Send" at bounding box center [1265, 677] width 28 height 19
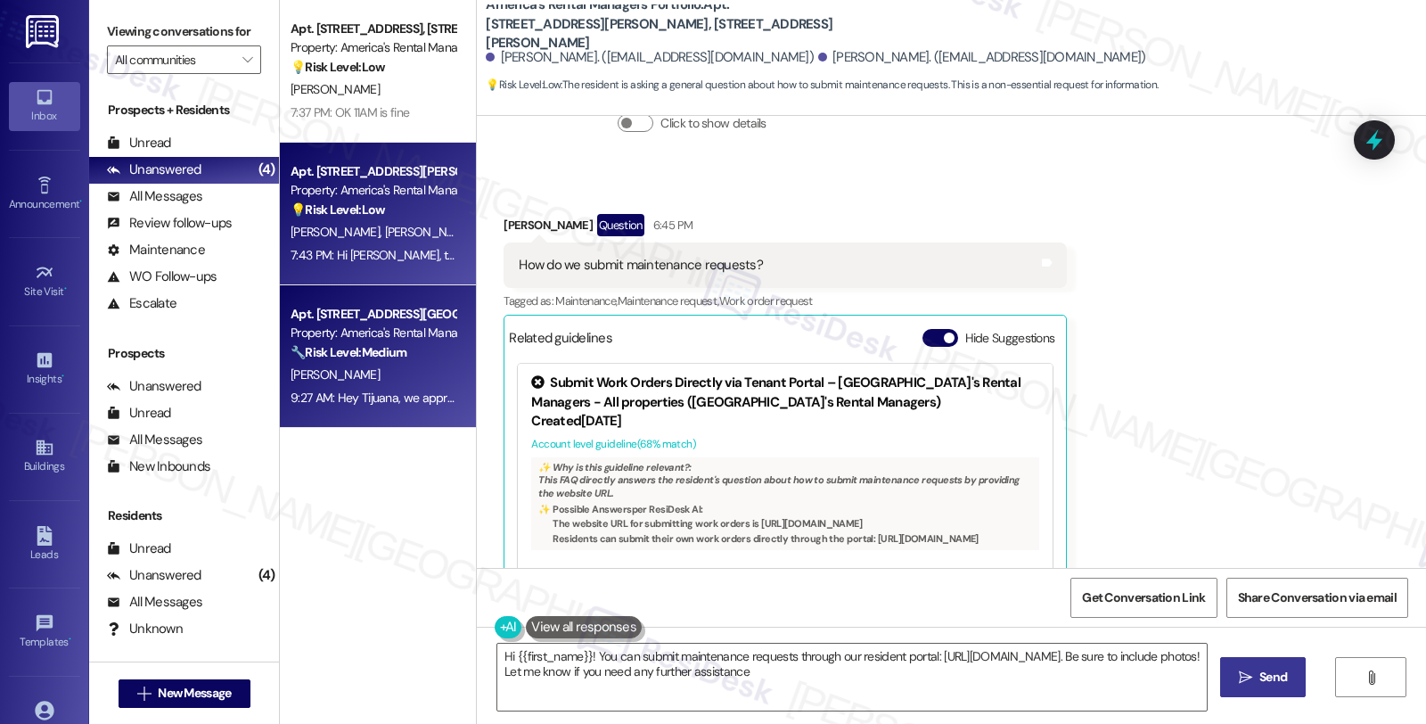
type textarea "Hi {{first_name}}! You can submit maintenance requests through our resident por…"
click at [362, 359] on strong "🔧 Risk Level: Medium" at bounding box center [349, 352] width 116 height 16
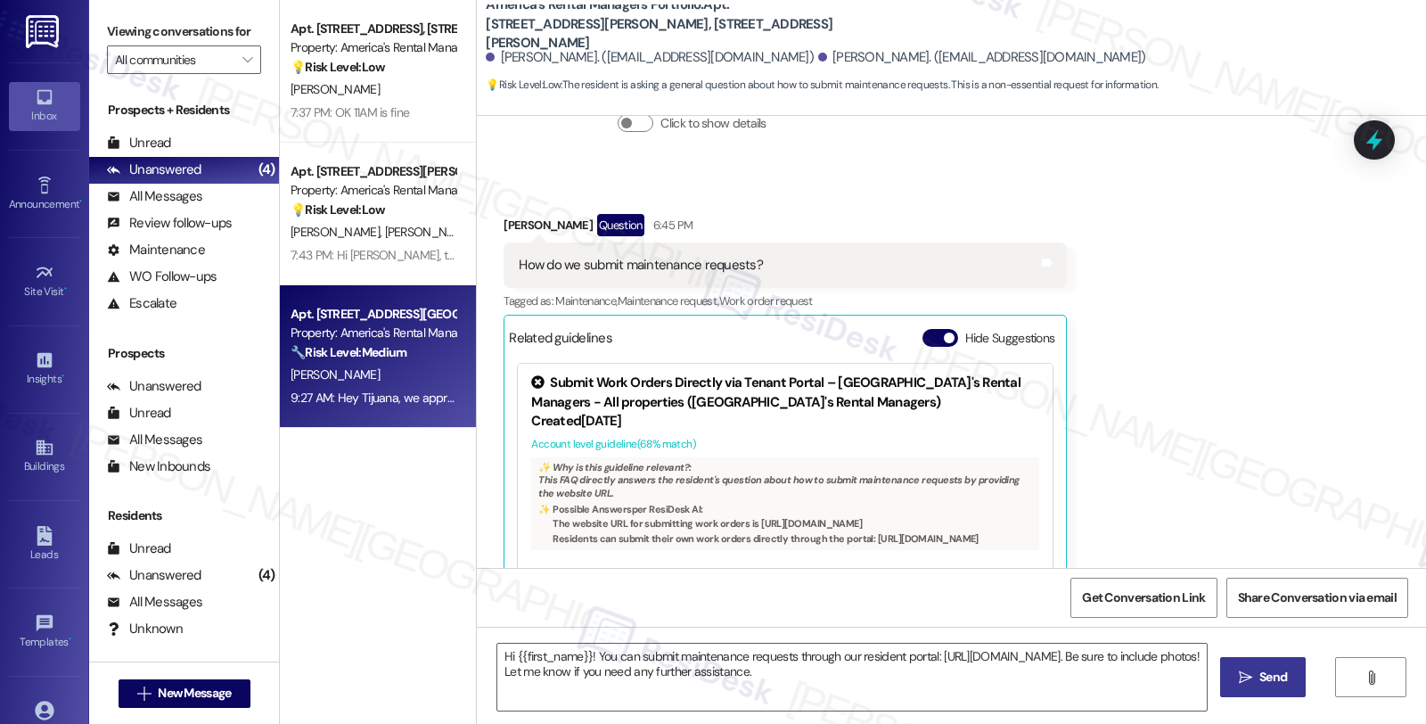
type textarea "Fetching suggested responses. Please feel free to read through the conversation…"
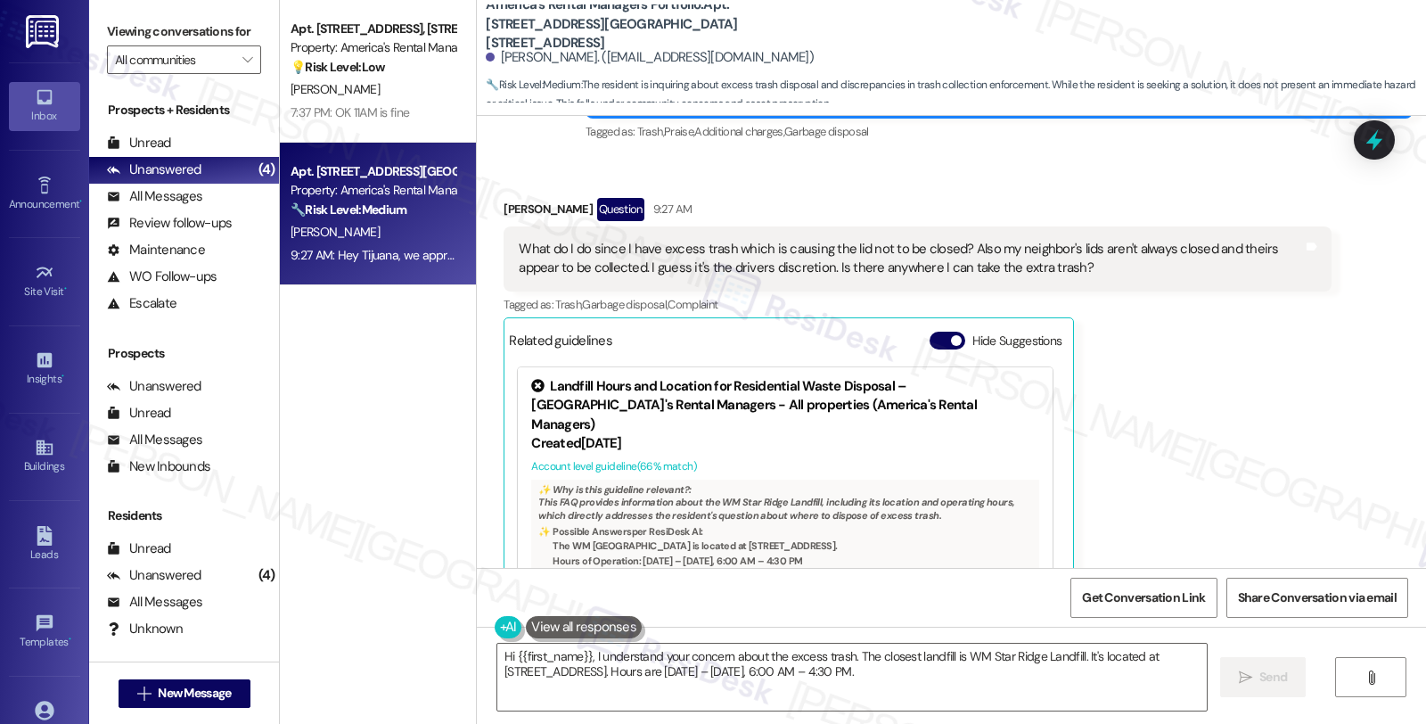
scroll to position [3239, 0]
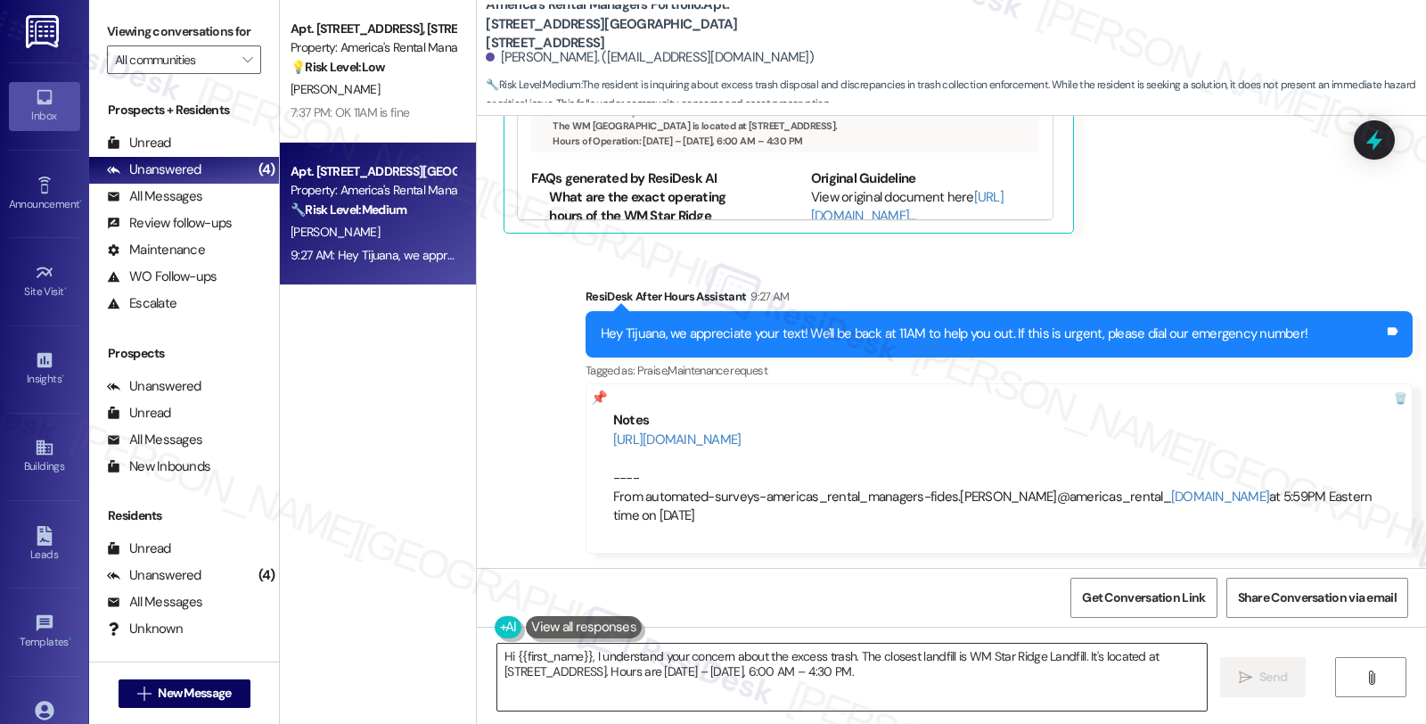
drag, startPoint x: 1084, startPoint y: 686, endPoint x: 1082, endPoint y: 677, distance: 9.1
click at [1084, 686] on textarea "Hi {{first_name}}, I understand your concern about the excess trash. The closes…" at bounding box center [851, 676] width 709 height 67
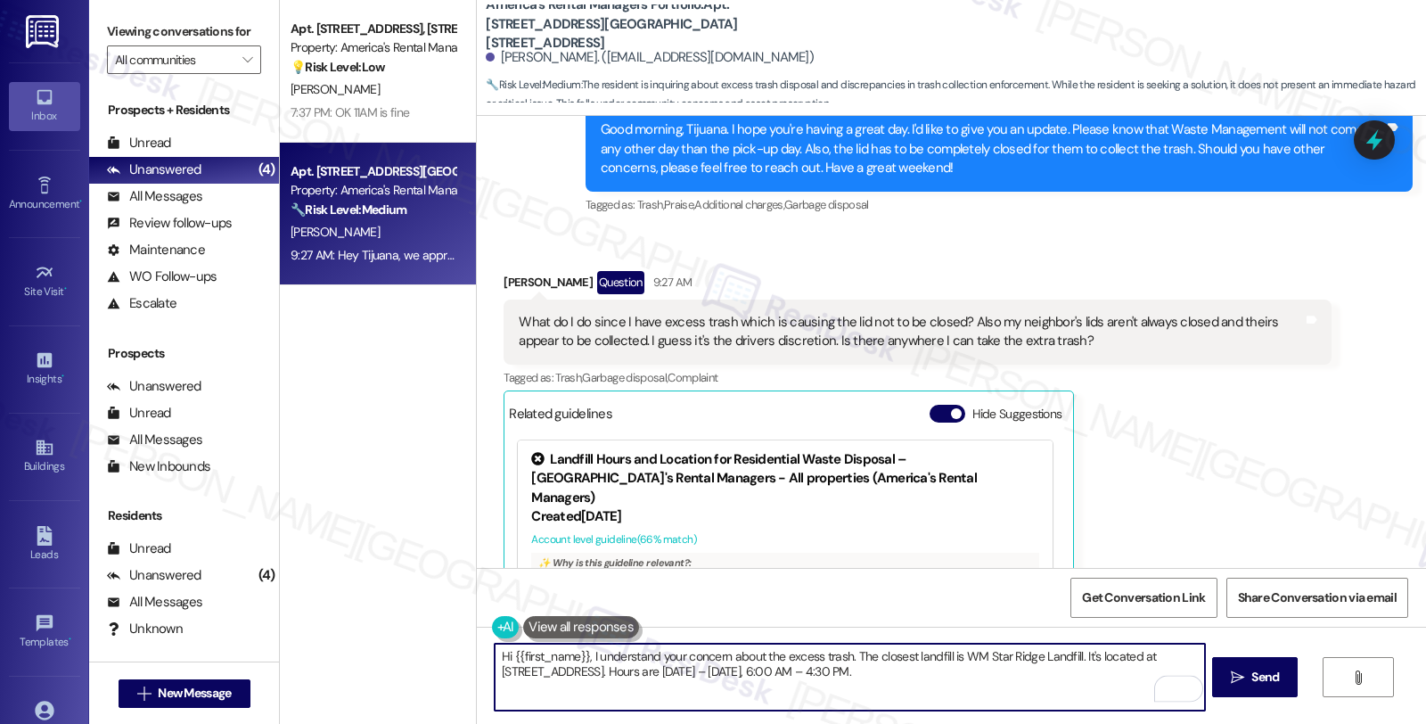
scroll to position [2743, 0]
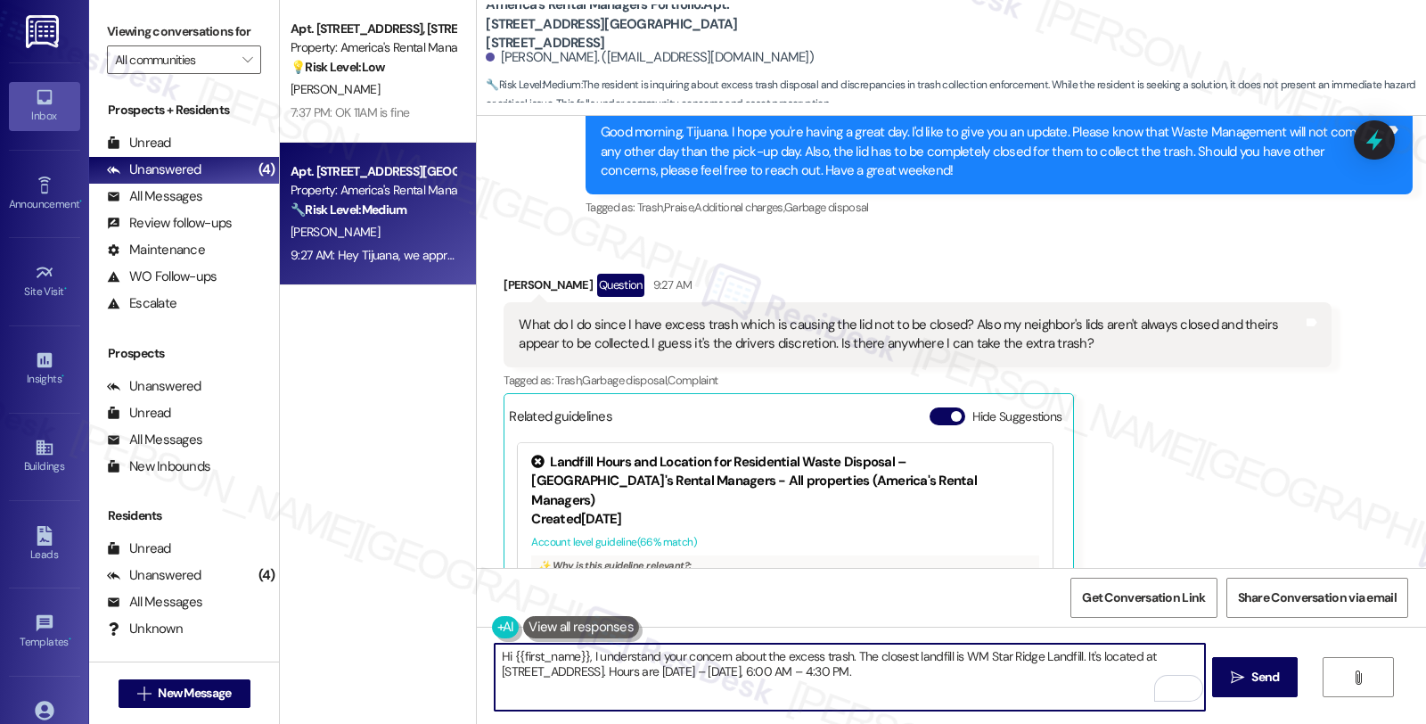
drag, startPoint x: 580, startPoint y: 651, endPoint x: 389, endPoint y: 651, distance: 191.6
click at [389, 651] on div "Apt. 11347 Crimson Ridge Road, 11347 Crimson Ridge Road Property: America's Ren…" at bounding box center [853, 362] width 1146 height 724
click at [755, 654] on textarea "I understand your concern about the excess trash. The closest landfill is WM St…" at bounding box center [849, 676] width 709 height 67
paste textarea "The trash can also needs to be at least 6 feet away from any mailboxes, cars, o…"
click at [1065, 652] on textarea "I understand your concern about the excess trash. I'm checking on this with the…" at bounding box center [849, 676] width 709 height 67
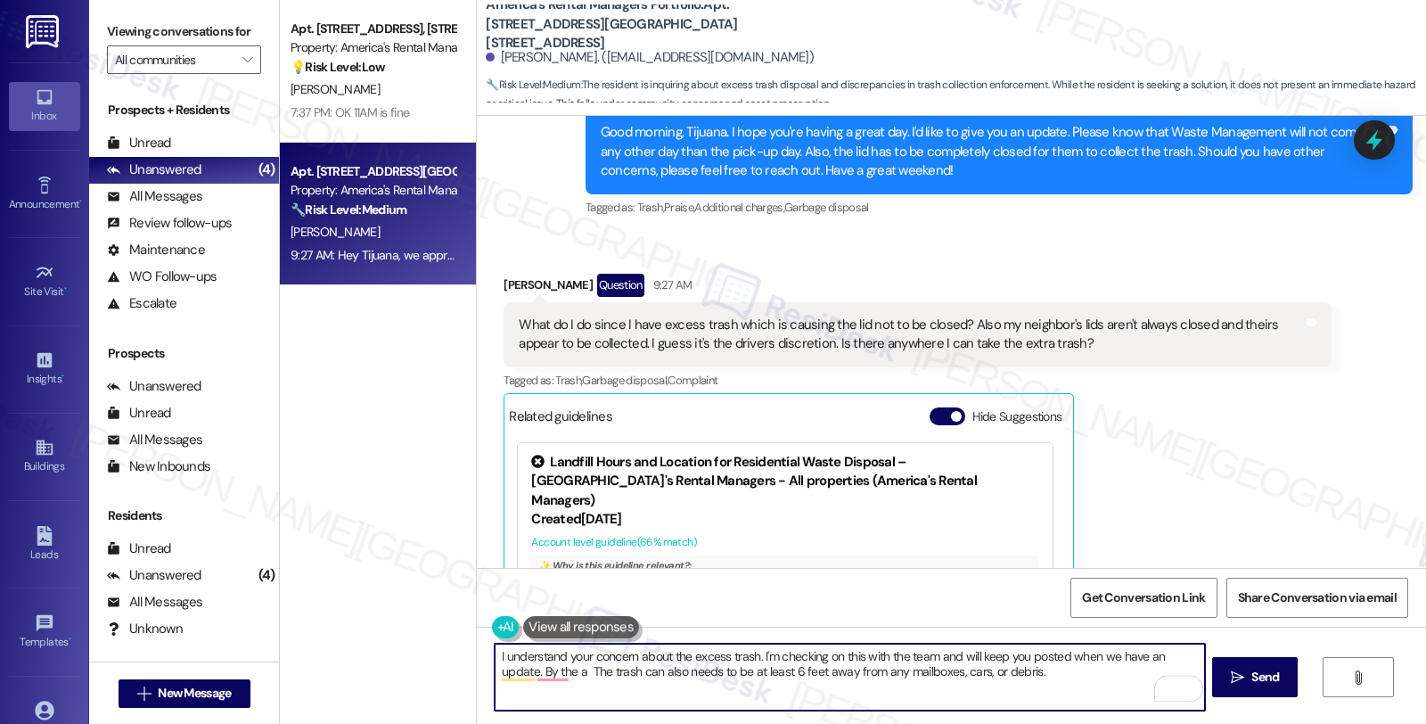
click at [539, 669] on textarea "I understand your concern about the excess trash. I'm checking on this with the…" at bounding box center [849, 676] width 709 height 67
type textarea "I understand your concern about the excess trash. I'm checking on this with the…"
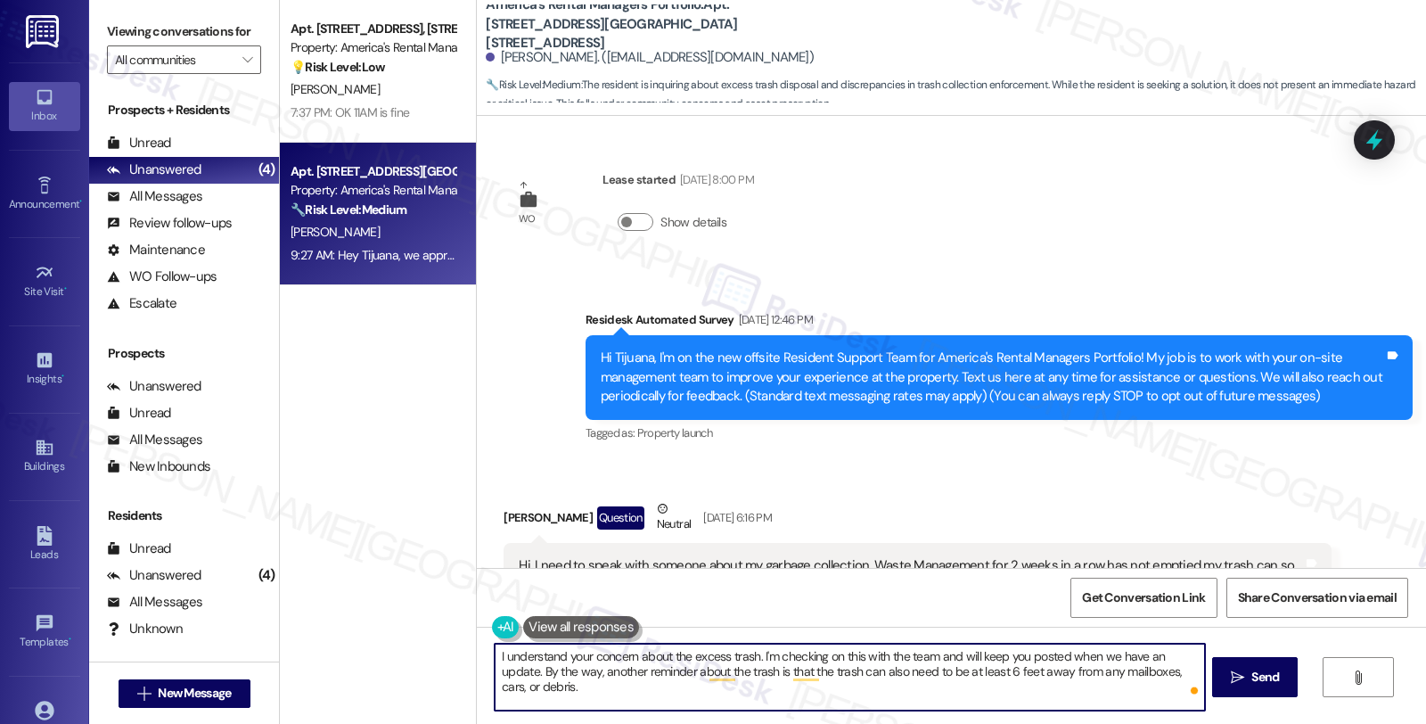
scroll to position [2743, 0]
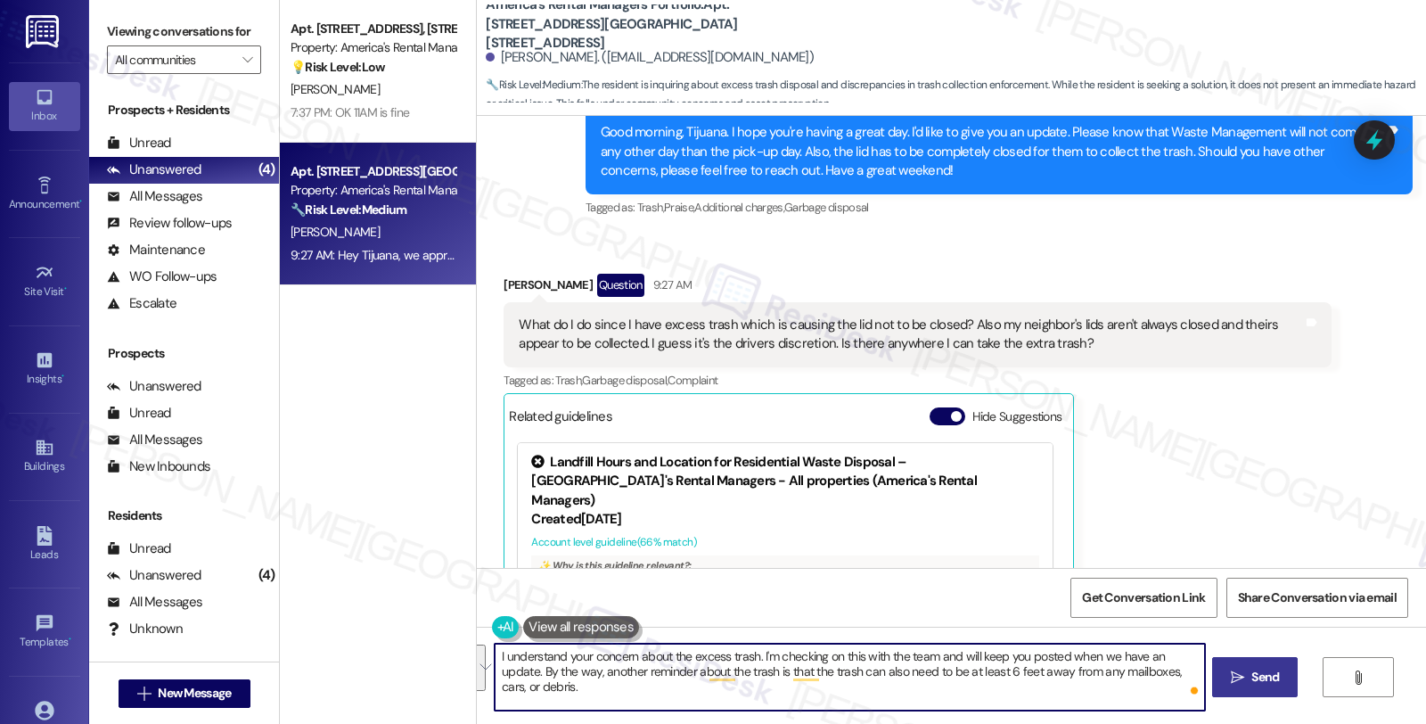
type textarea "I understand your concern about the excess trash. I'm checking on this with the…"
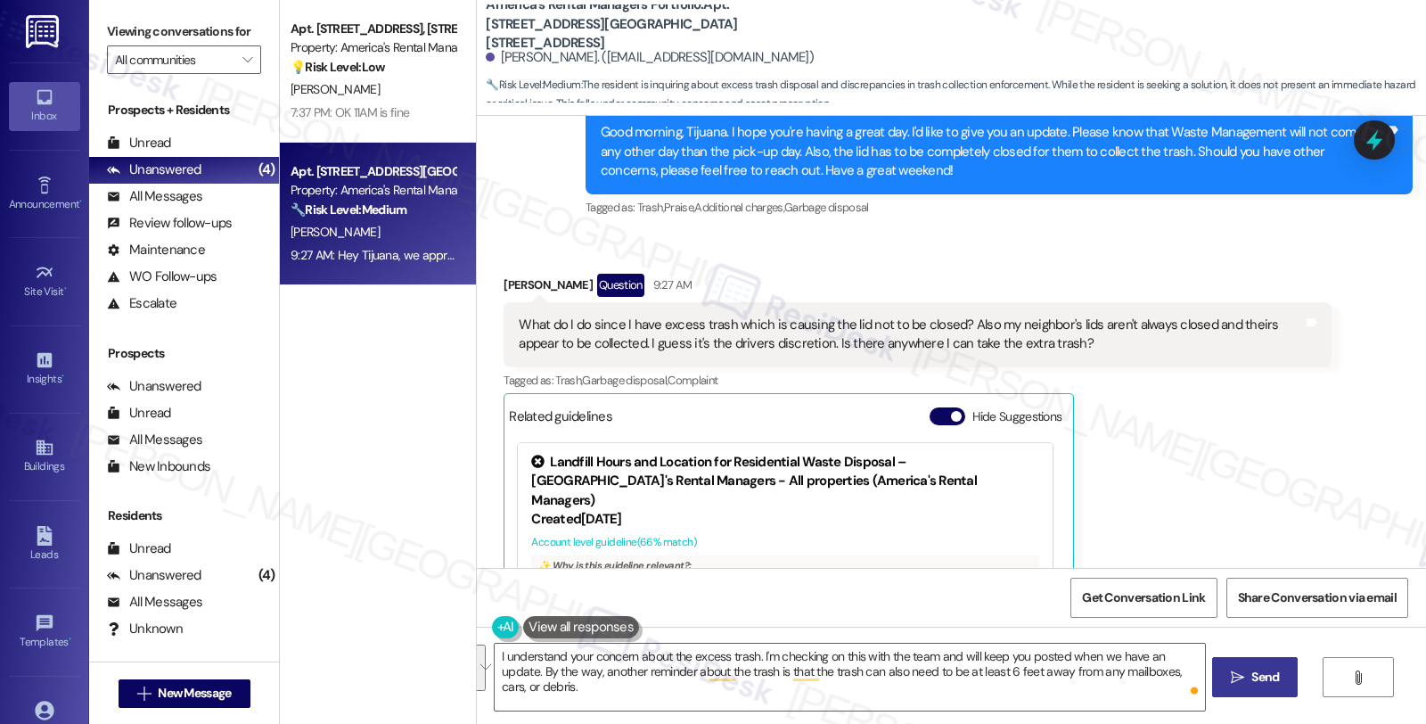
click at [1248, 684] on span "Send" at bounding box center [1265, 677] width 35 height 19
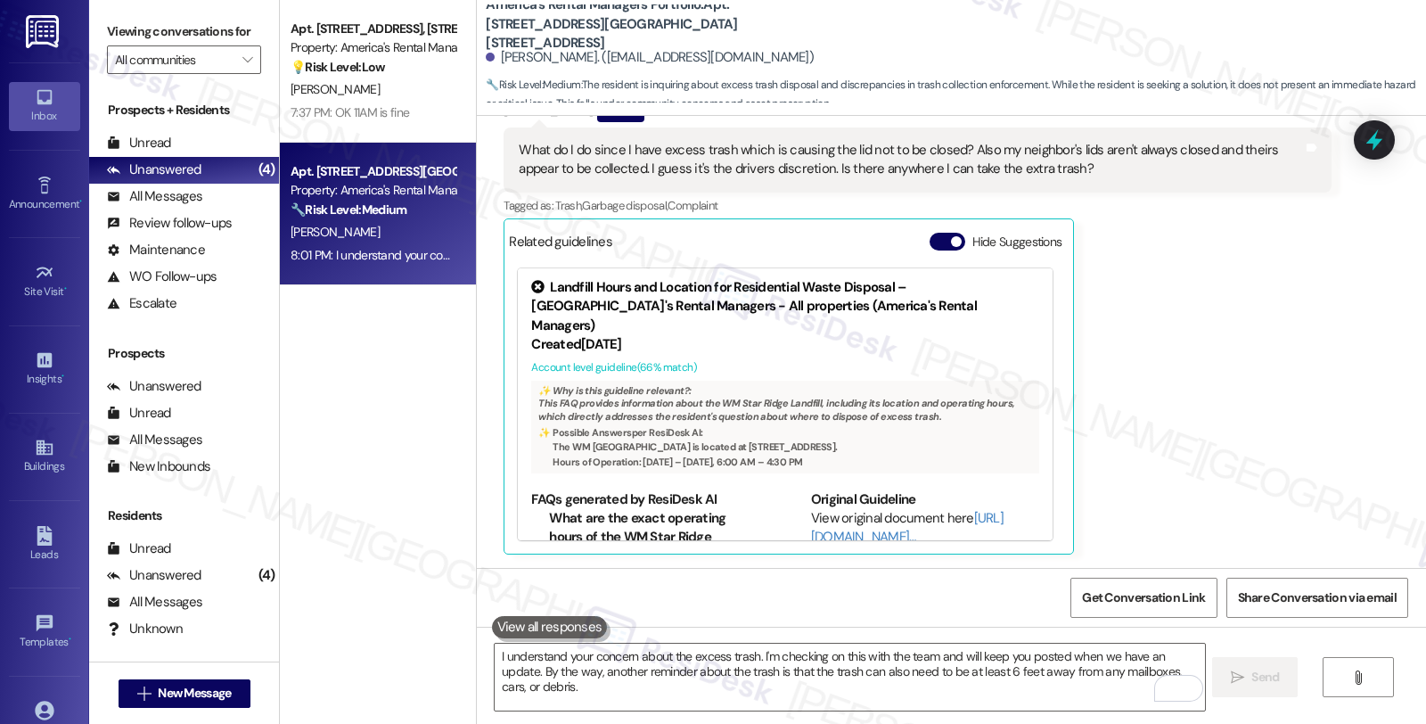
scroll to position [3381, 0]
